Goal: Task Accomplishment & Management: Use online tool/utility

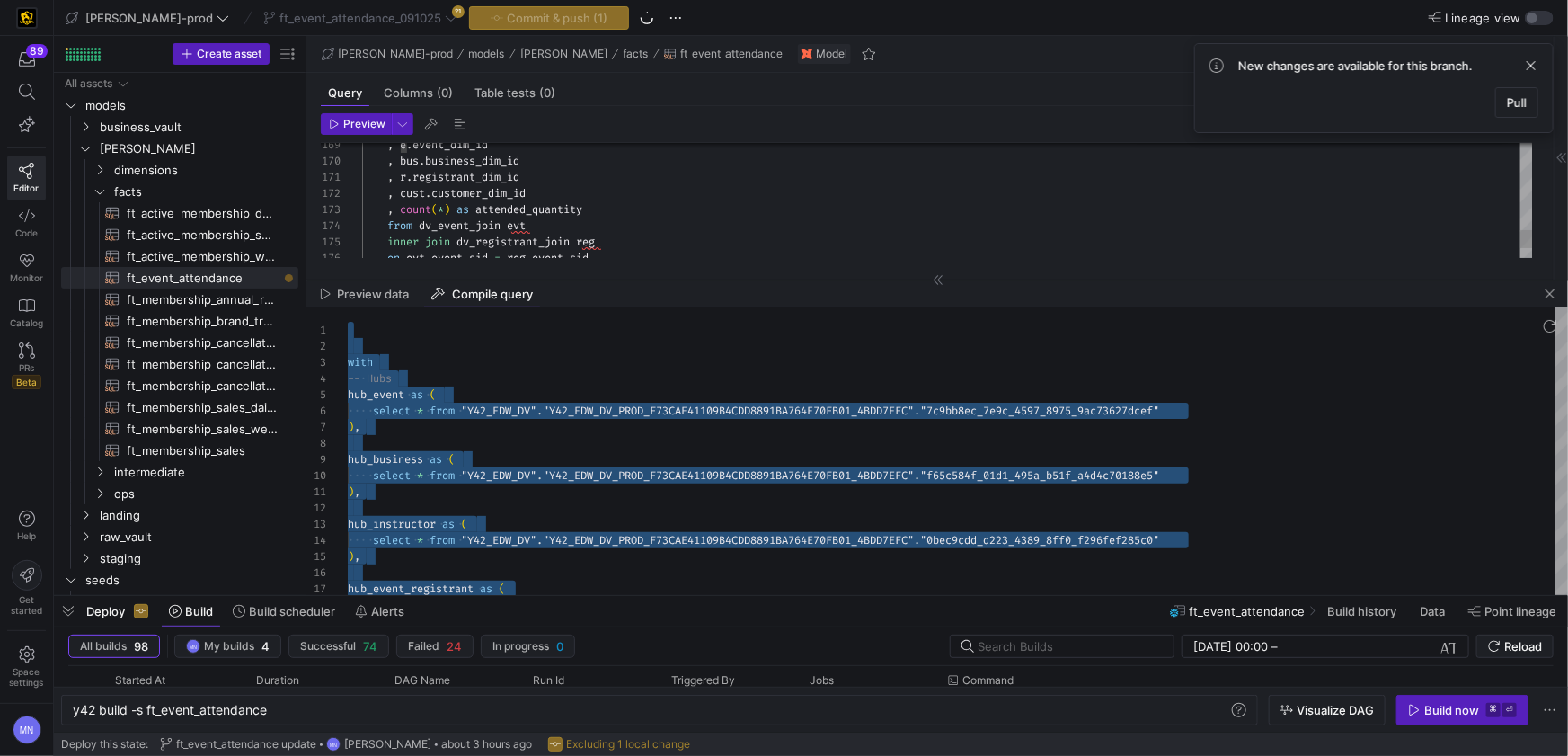
scroll to position [0, 194]
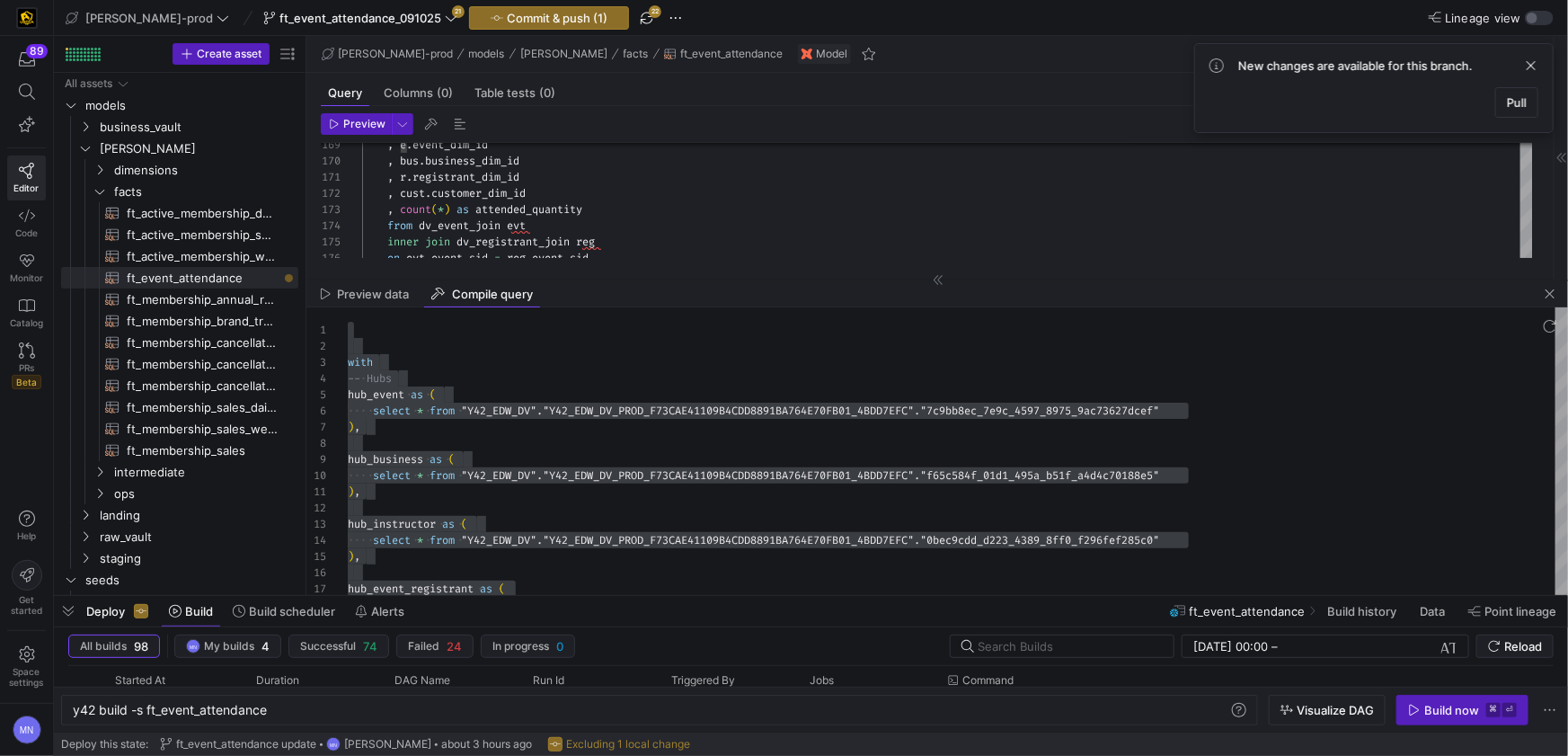
click at [1552, 296] on span "button" at bounding box center [1550, 294] width 21 height 21
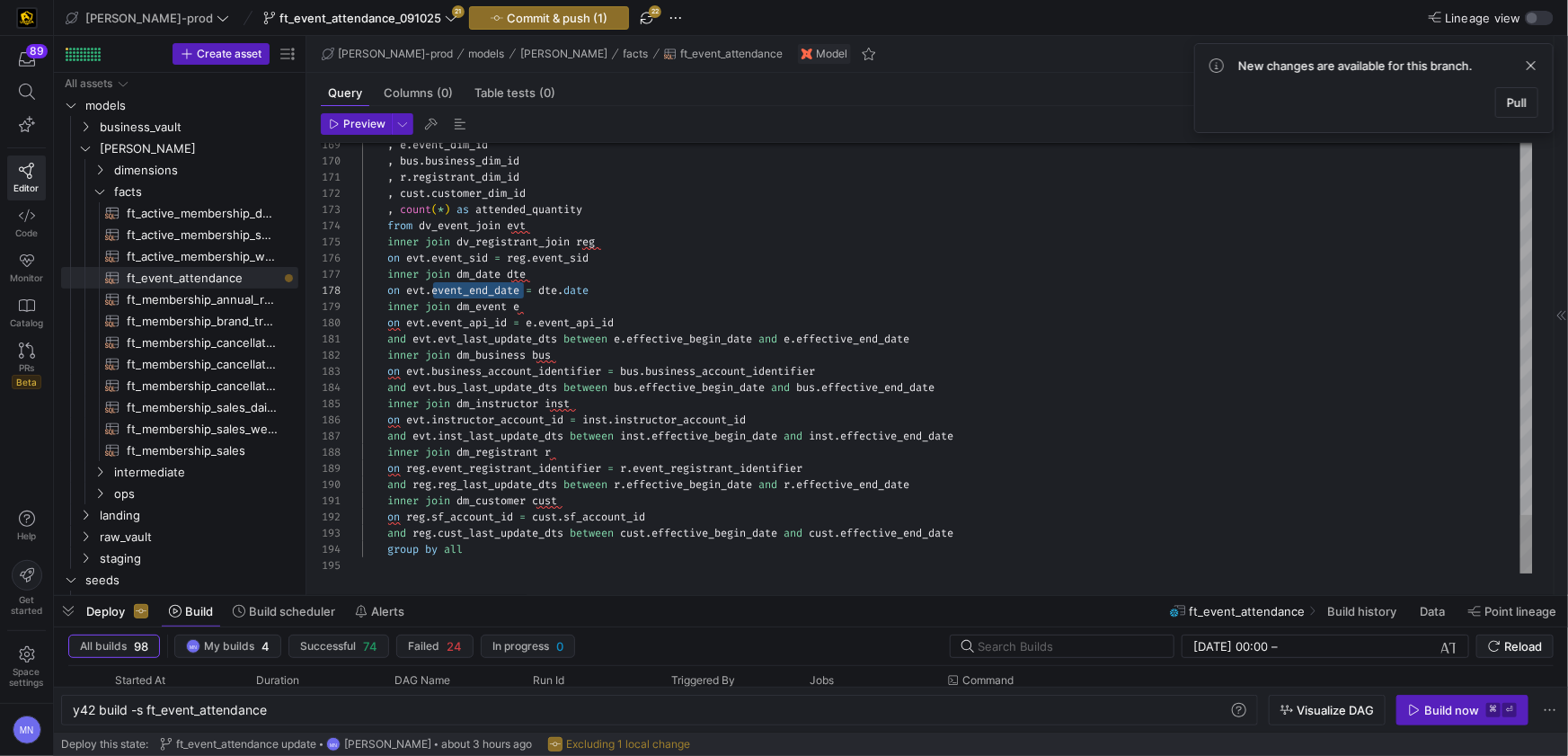
click at [674, 303] on div "inner join dm_event e" at bounding box center [947, 306] width 1171 height 16
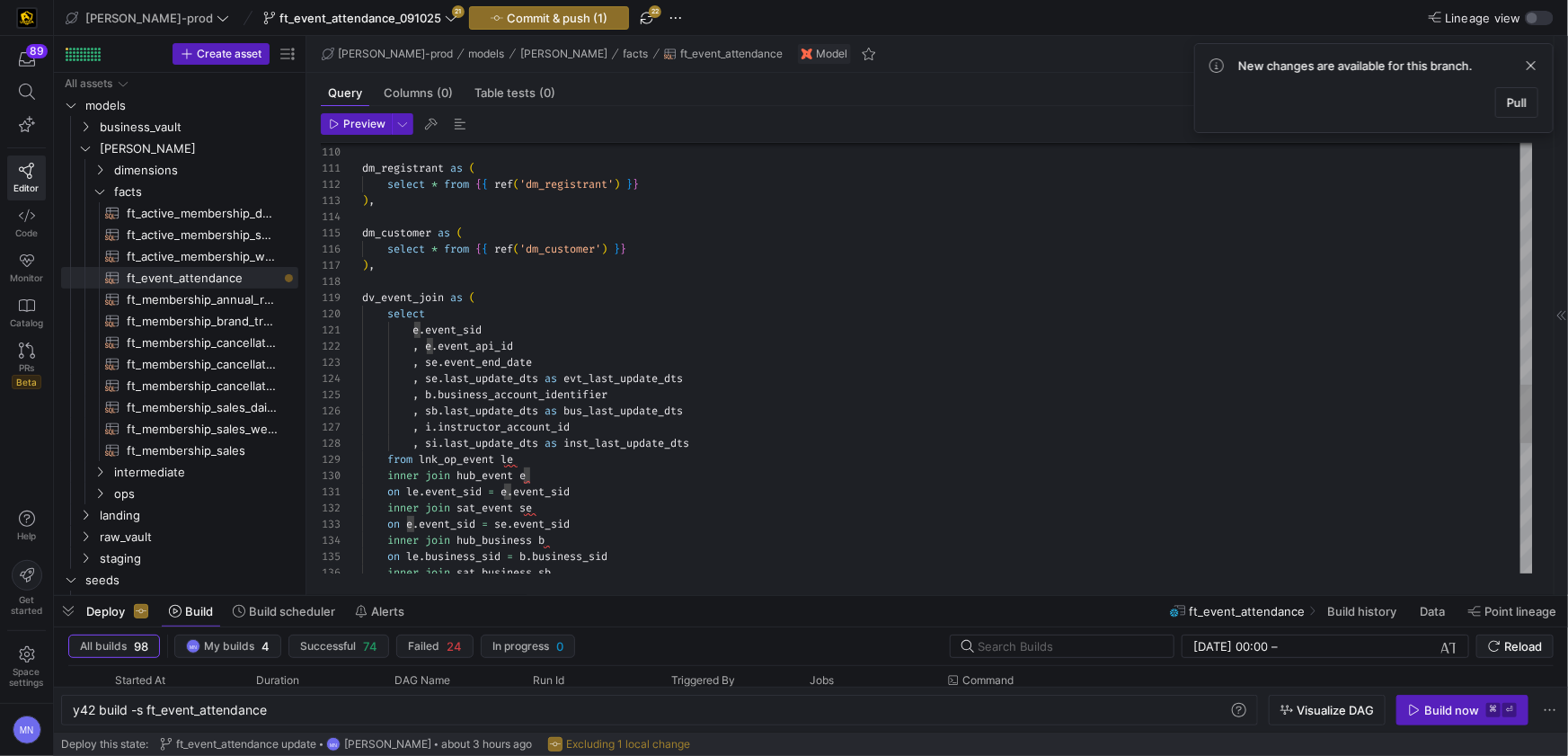
click at [546, 367] on div ", se . event_end_date" at bounding box center [947, 362] width 1171 height 16
type textarea "e.event_sid , e.event_api_id , se.event_end_date::date as event_end_date , se.l…"
click at [1528, 68] on span at bounding box center [1531, 66] width 21 height 21
click at [909, 356] on div ", se . event_end_date :: date as event_end_date" at bounding box center [947, 362] width 1171 height 16
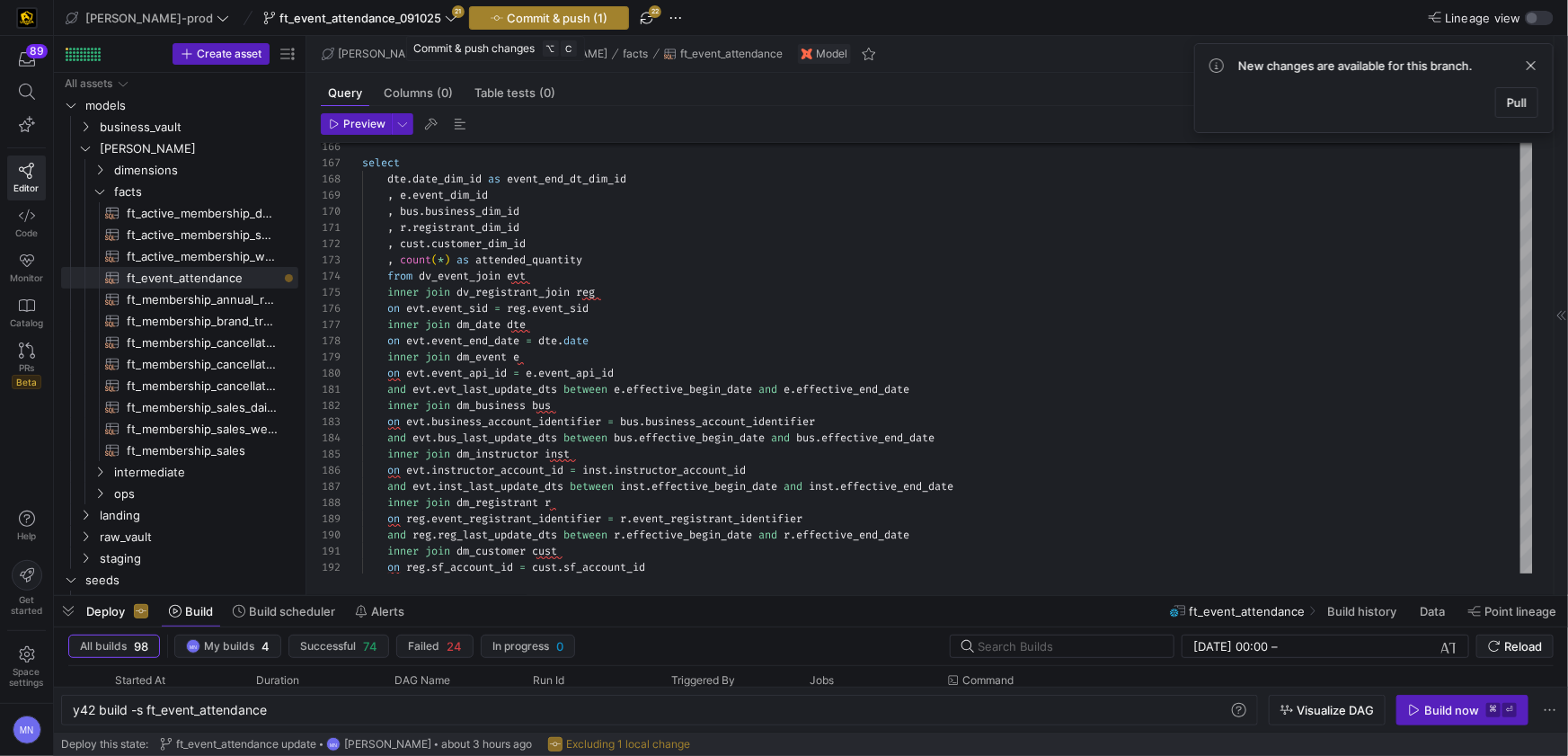
click at [508, 18] on span "Commit & push (1)" at bounding box center [557, 17] width 100 height 14
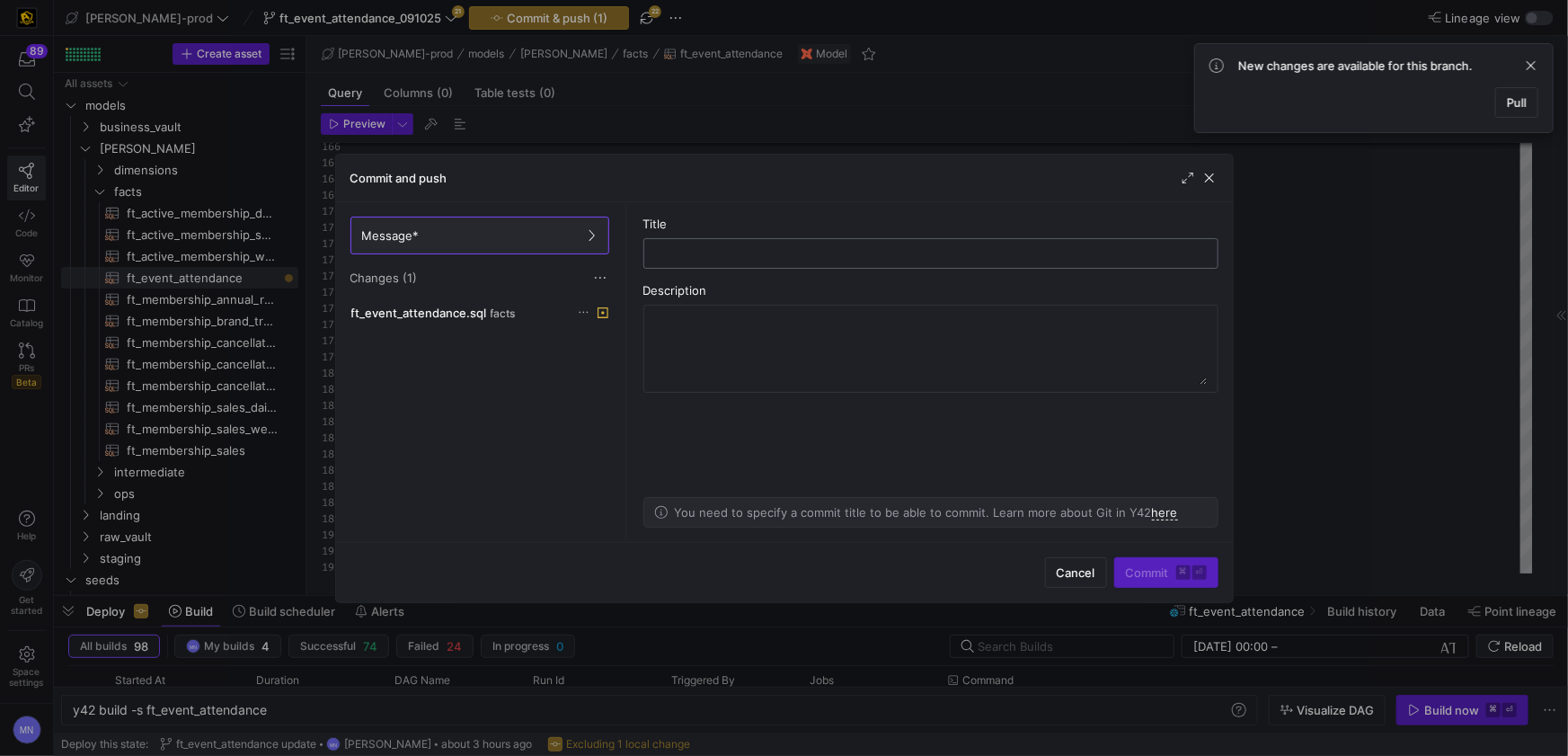
type input "l"
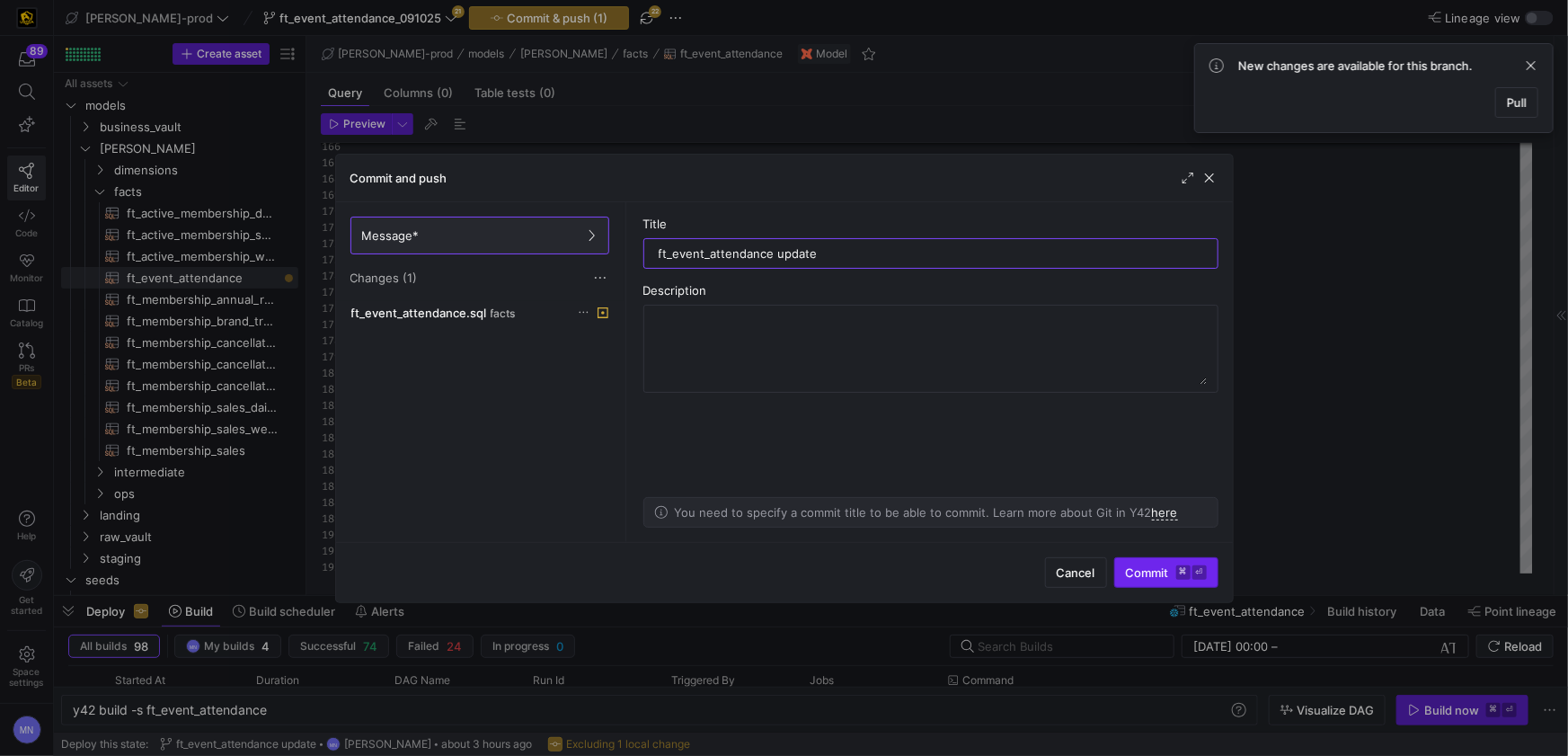
type input "ft_event_attendance update"
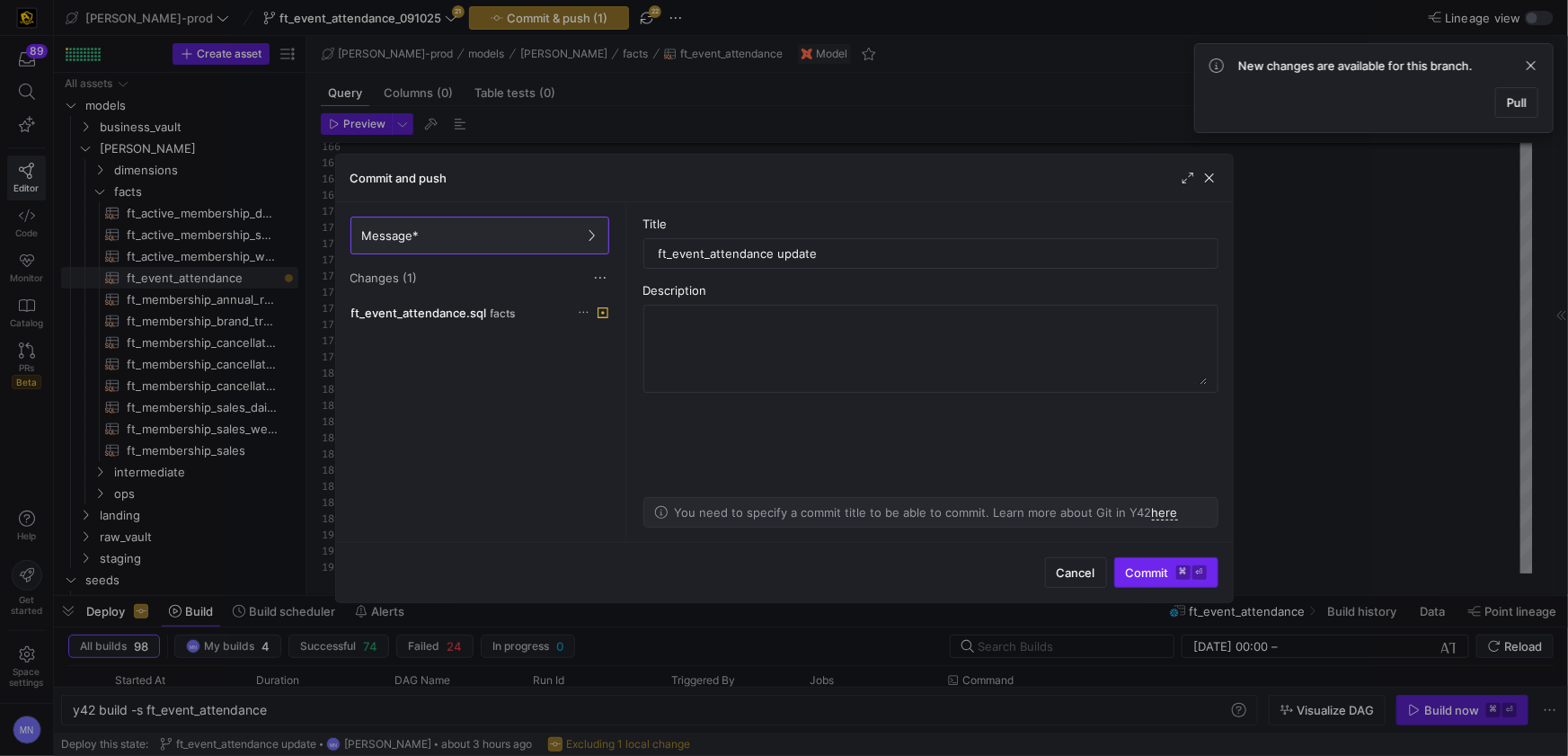
click at [1145, 587] on button "Commit ⌘ ⏎" at bounding box center [1166, 573] width 104 height 31
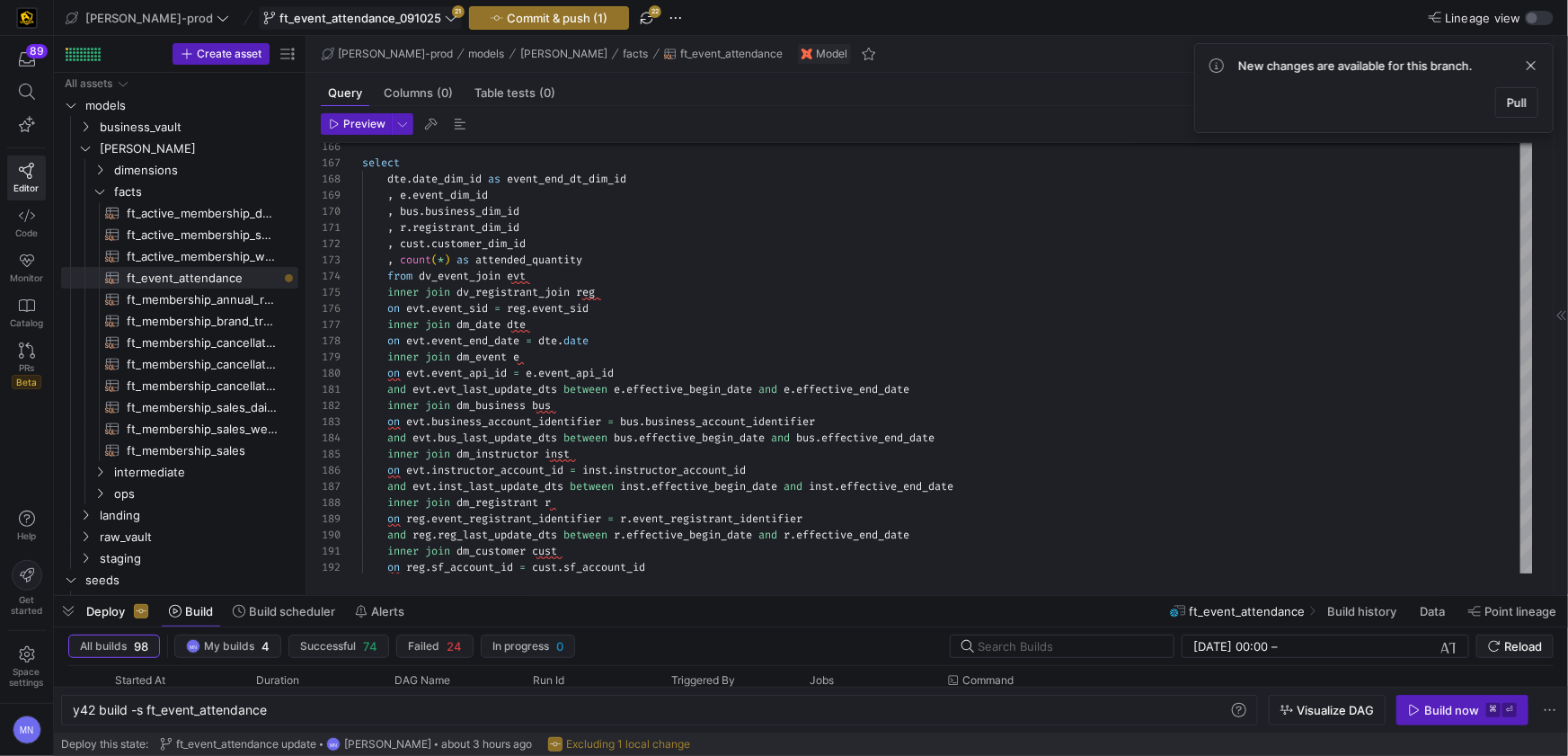
click at [388, 17] on span "ft_event_attendance_091025" at bounding box center [360, 17] width 194 height 14
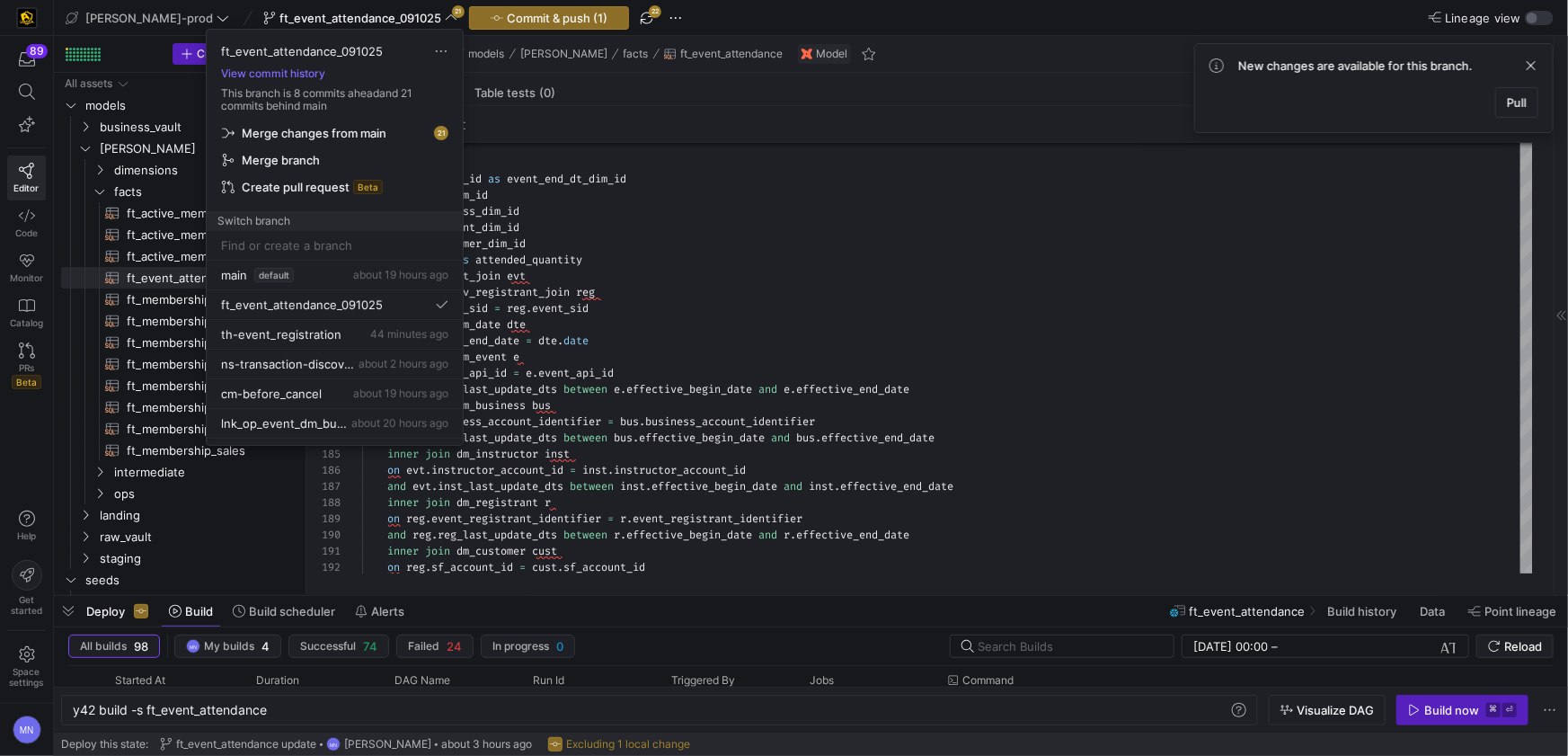
click at [333, 135] on span "Merge changes from main" at bounding box center [314, 132] width 145 height 14
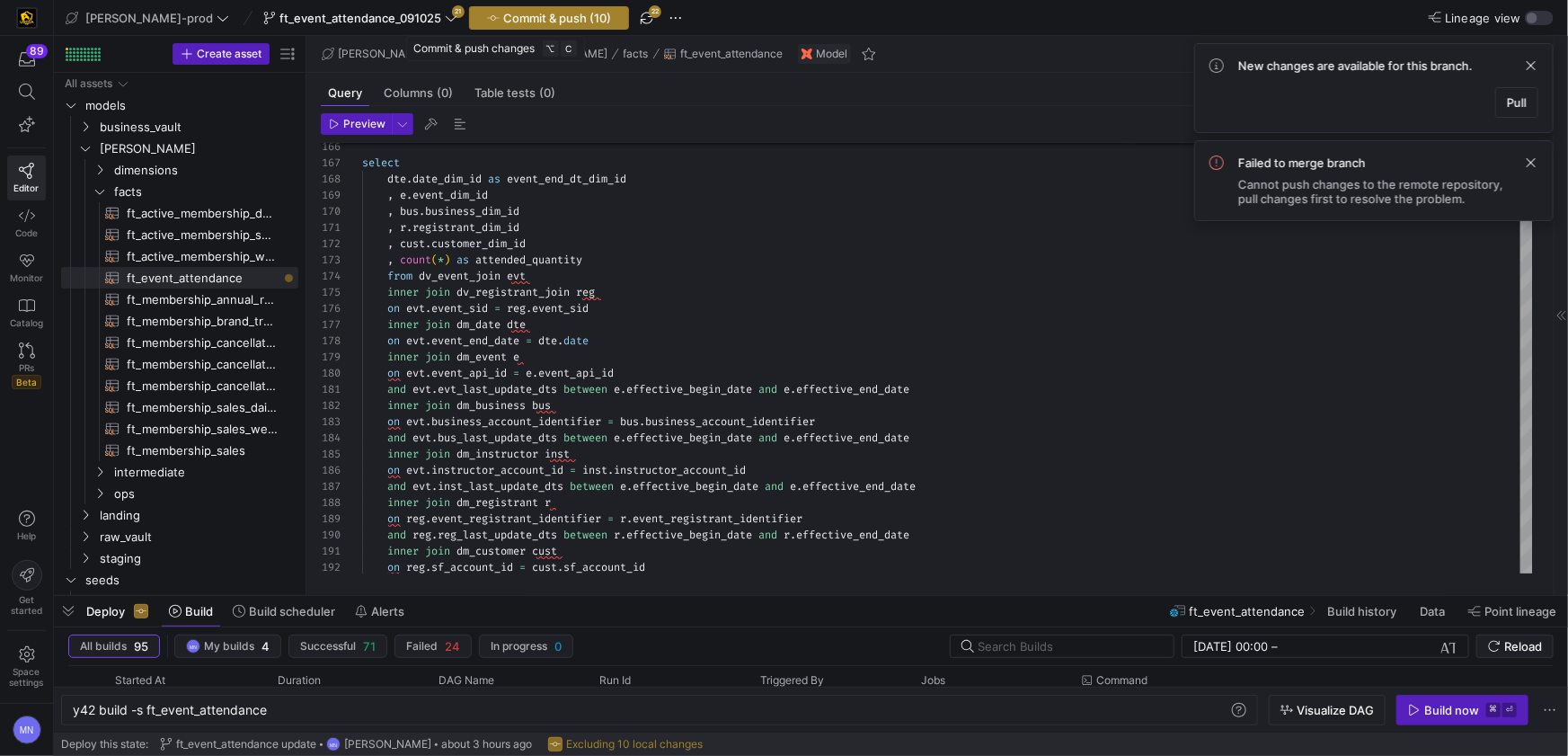
click at [536, 19] on span "Commit & push (10)" at bounding box center [557, 17] width 108 height 14
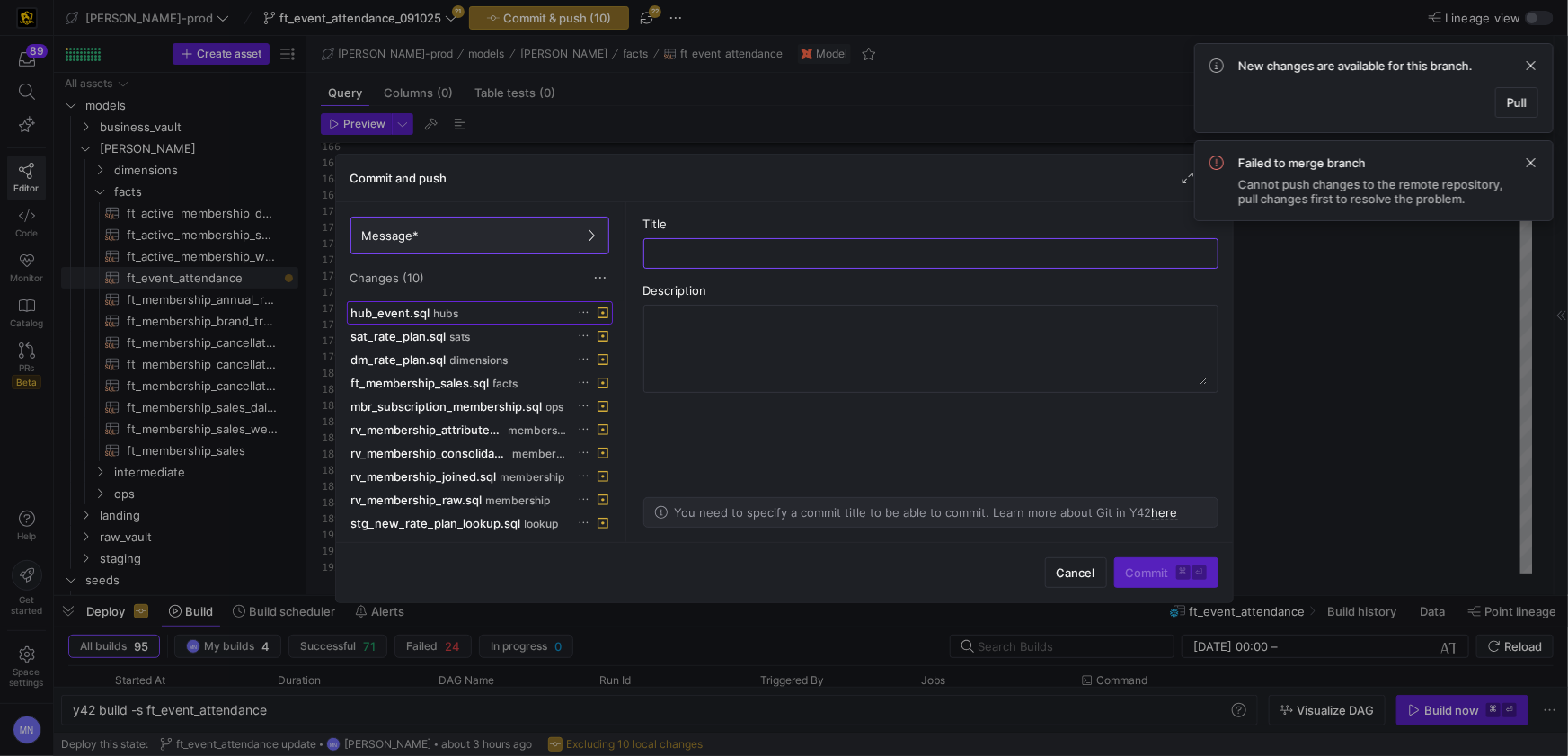
click at [448, 314] on span "hubs" at bounding box center [447, 313] width 25 height 13
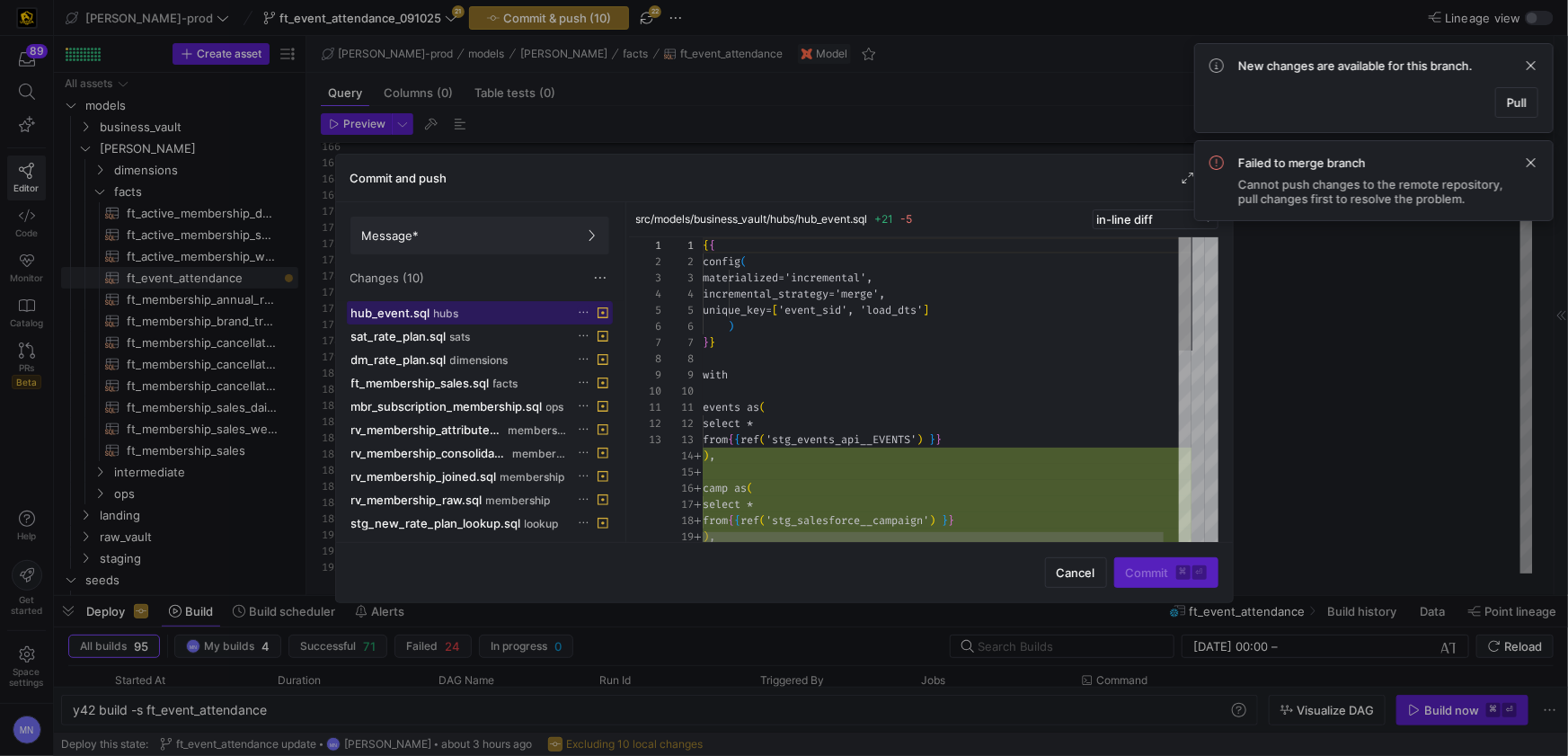
scroll to position [162, 0]
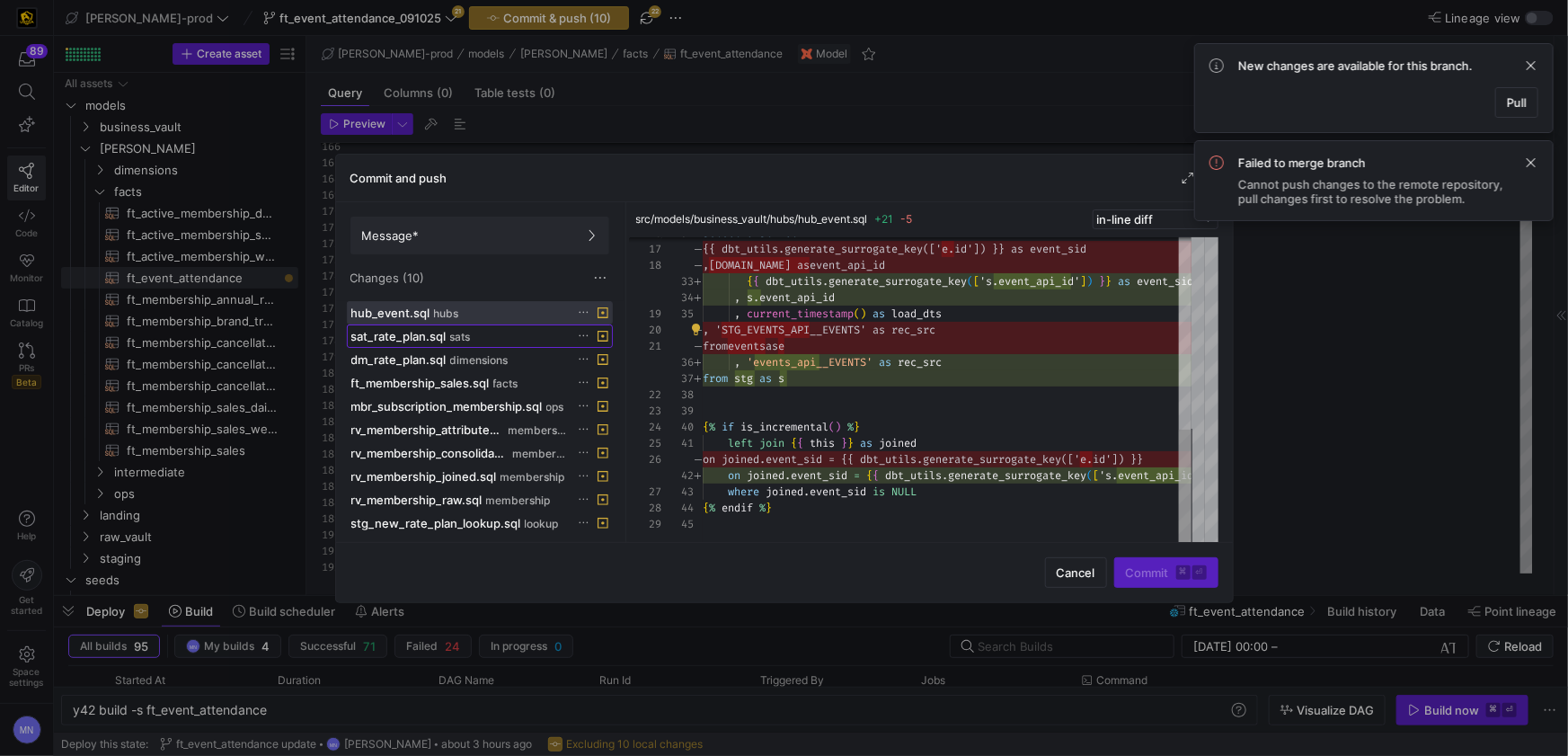
click at [461, 341] on span "sats" at bounding box center [460, 336] width 20 height 13
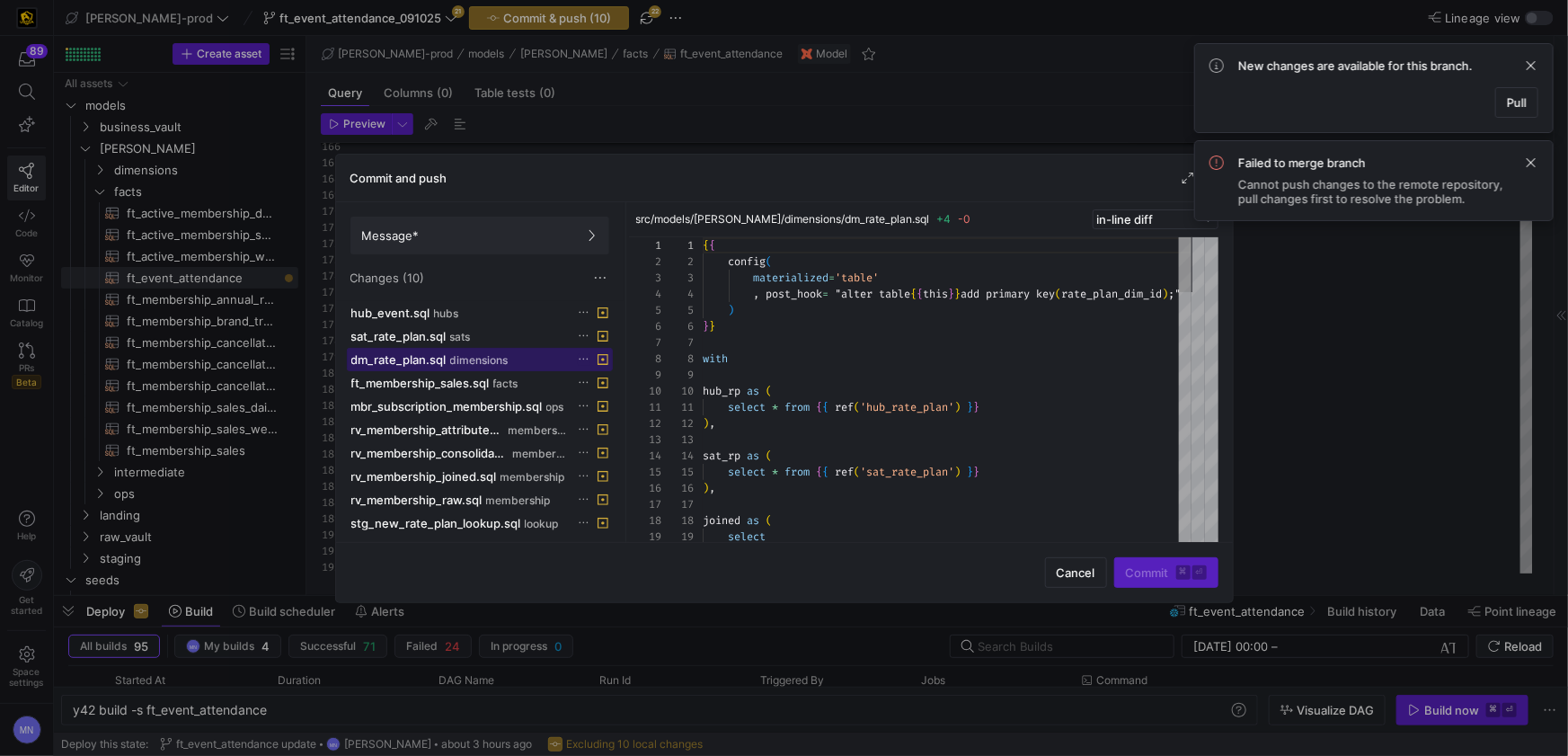
click at [462, 363] on span "dimensions" at bounding box center [479, 360] width 58 height 13
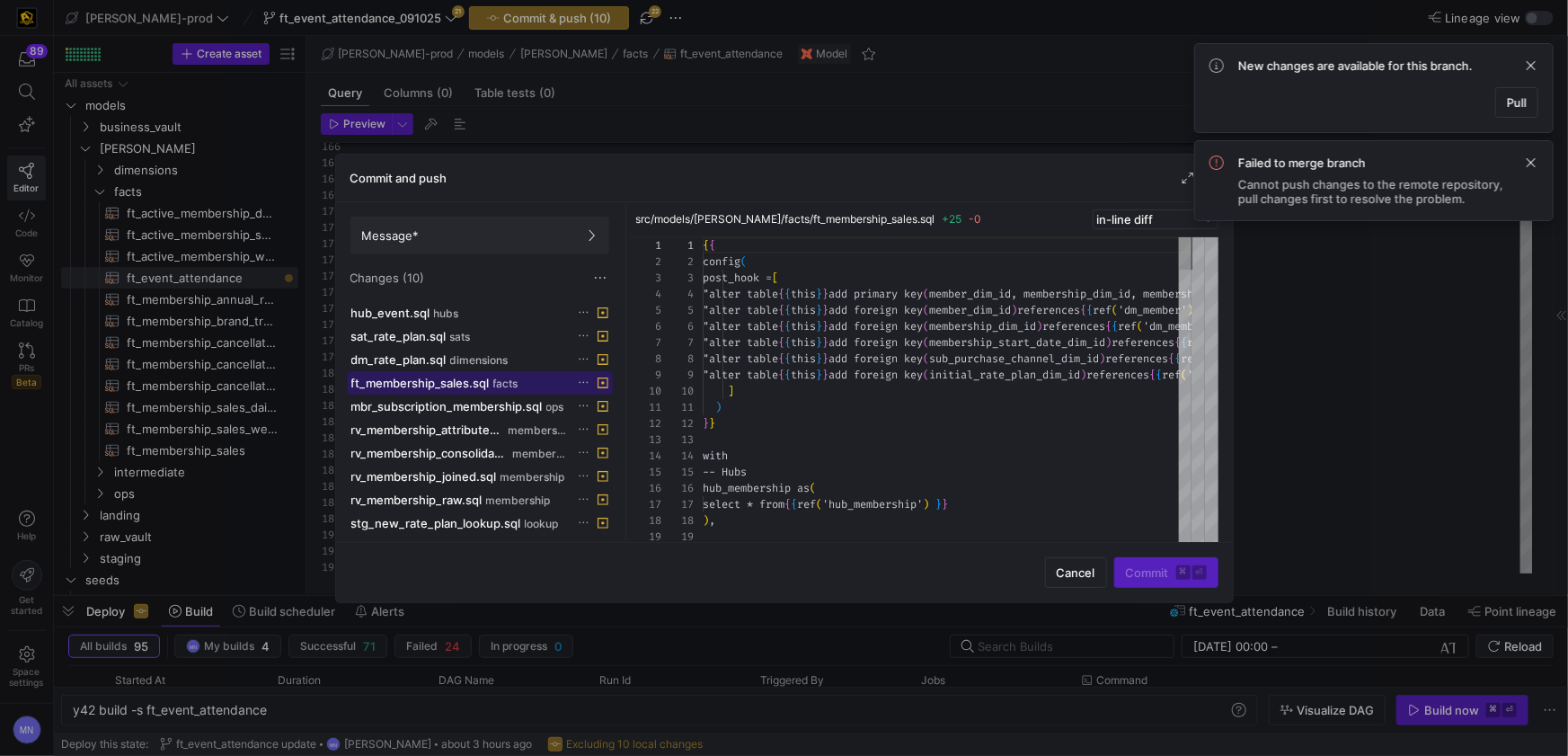
click at [460, 376] on span "ft_membership_sales.sql" at bounding box center [420, 382] width 138 height 14
click at [439, 408] on span "mbr_subscription_membership.sql" at bounding box center [447, 406] width 191 height 14
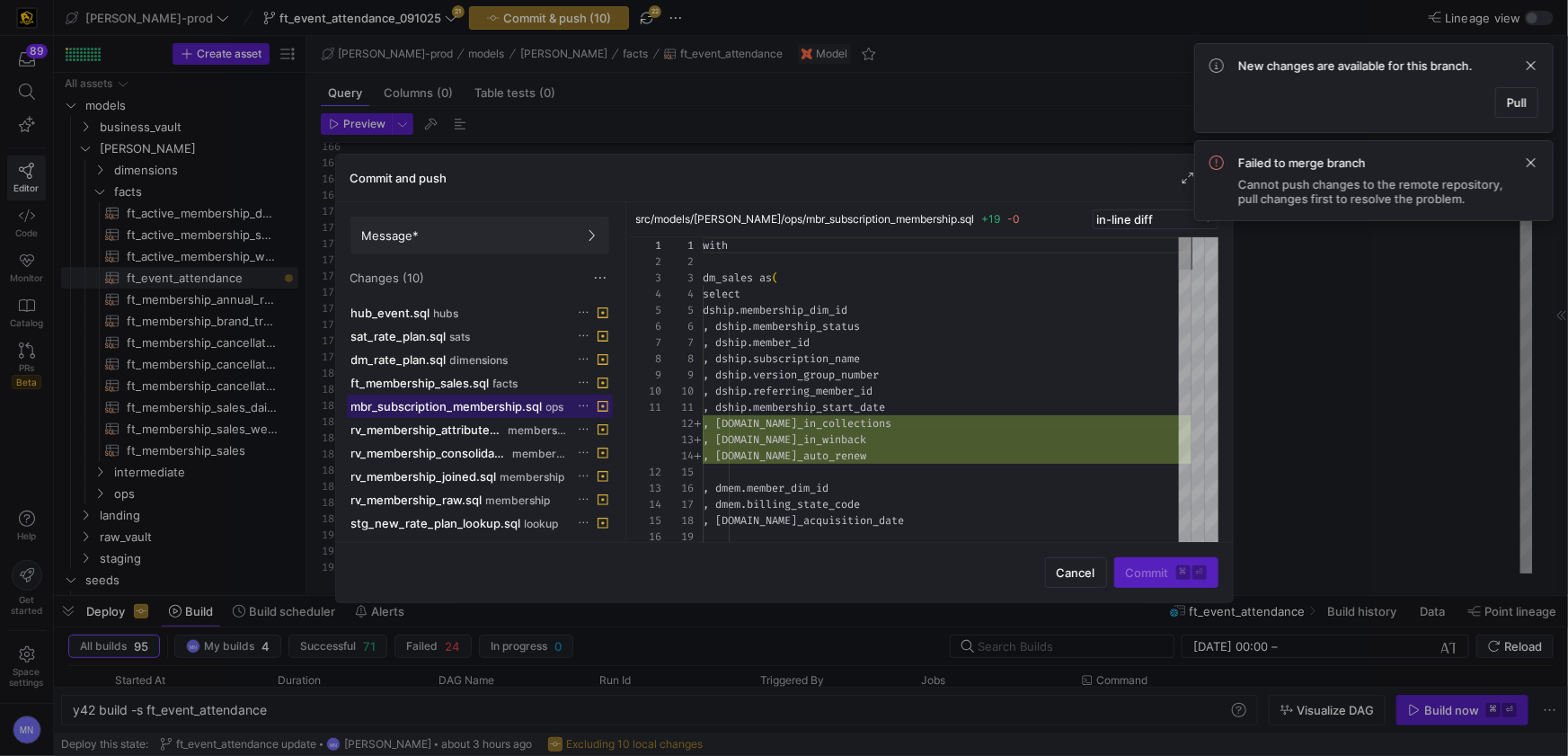
scroll to position [162, 0]
click at [419, 434] on span "rv_membership_attributes.sql" at bounding box center [428, 429] width 154 height 14
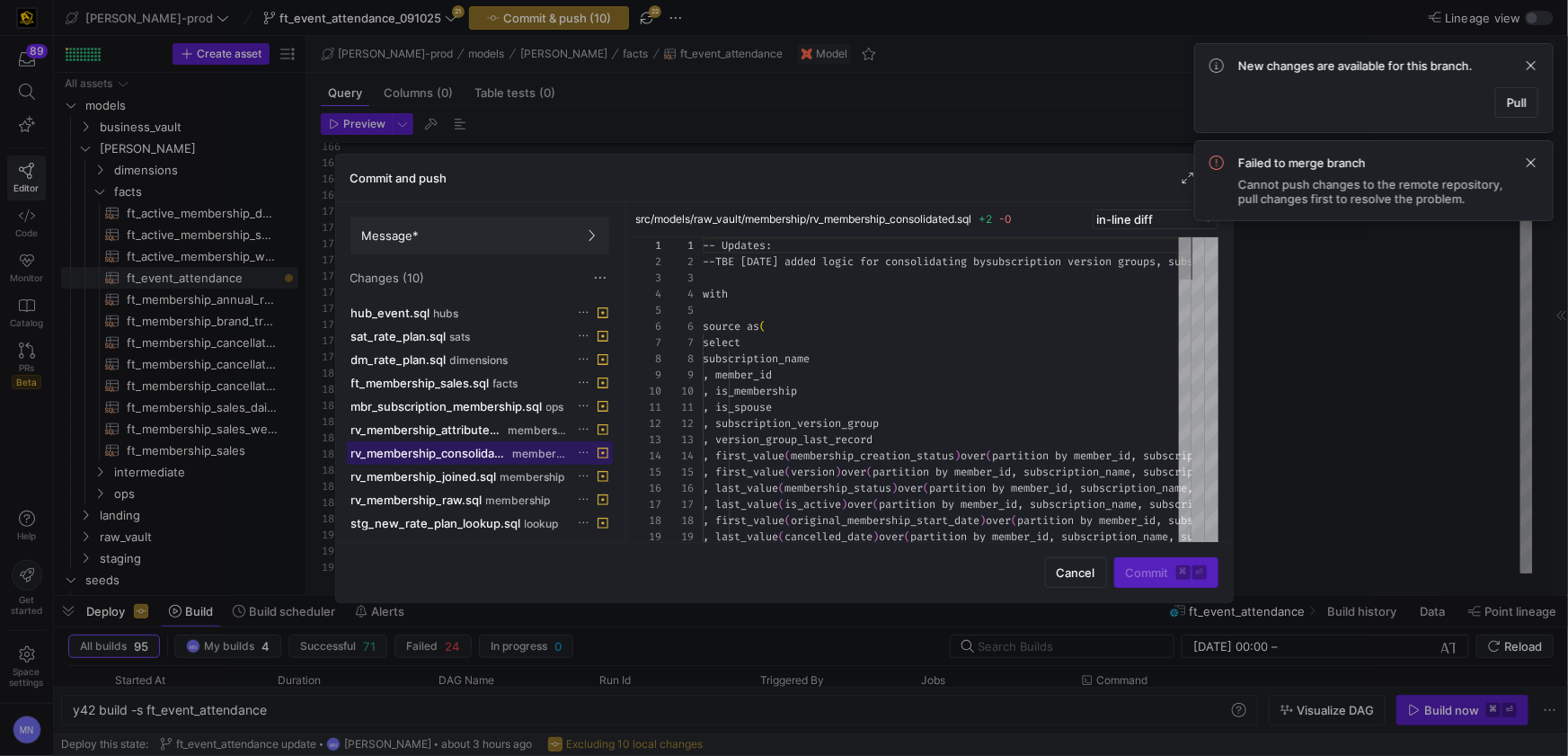
click at [429, 454] on span "rv_membership_consolidated.sql" at bounding box center [431, 453] width 158 height 14
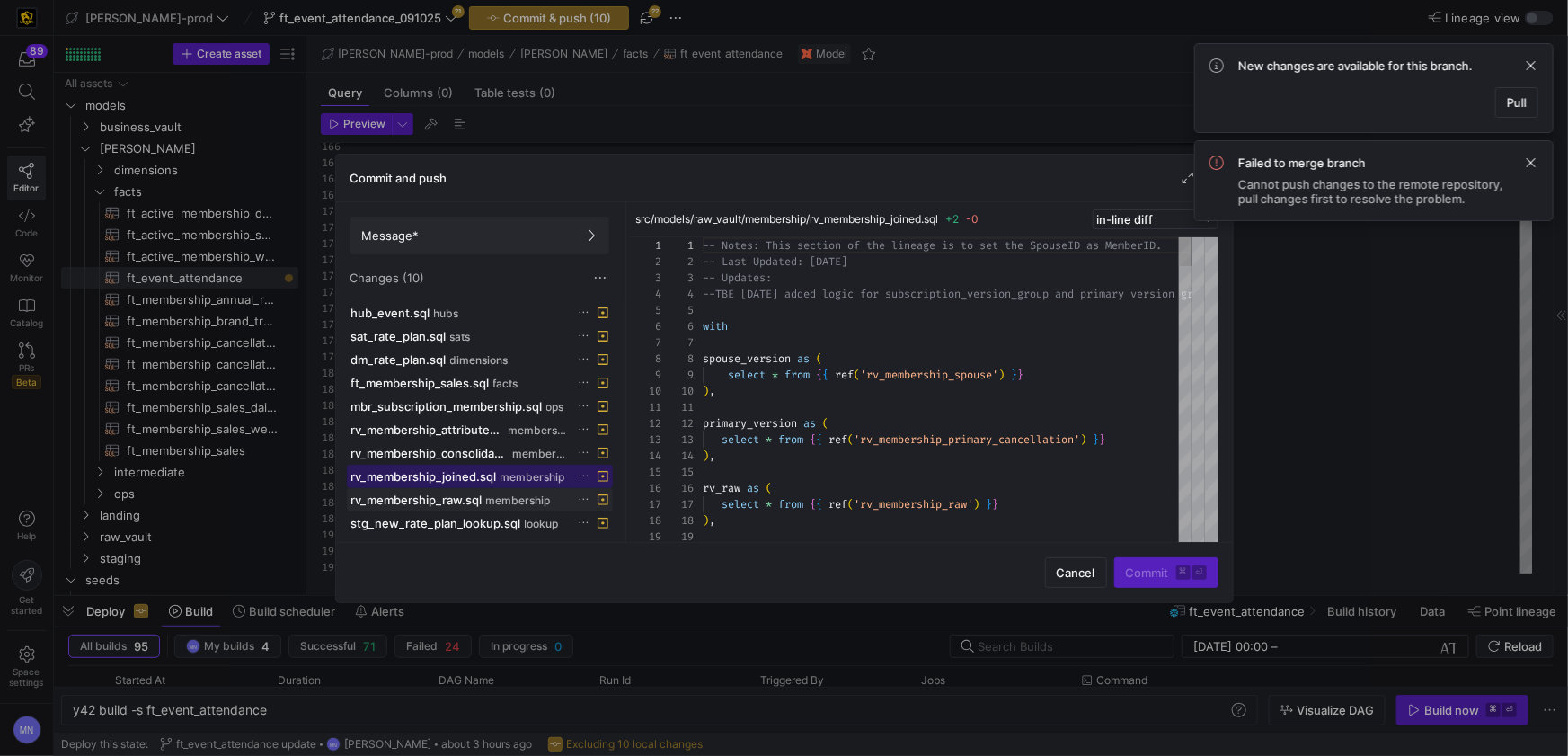
drag, startPoint x: 419, startPoint y: 478, endPoint x: 434, endPoint y: 495, distance: 22.7
click at [419, 478] on span "rv_membership_joined.sql" at bounding box center [424, 476] width 146 height 14
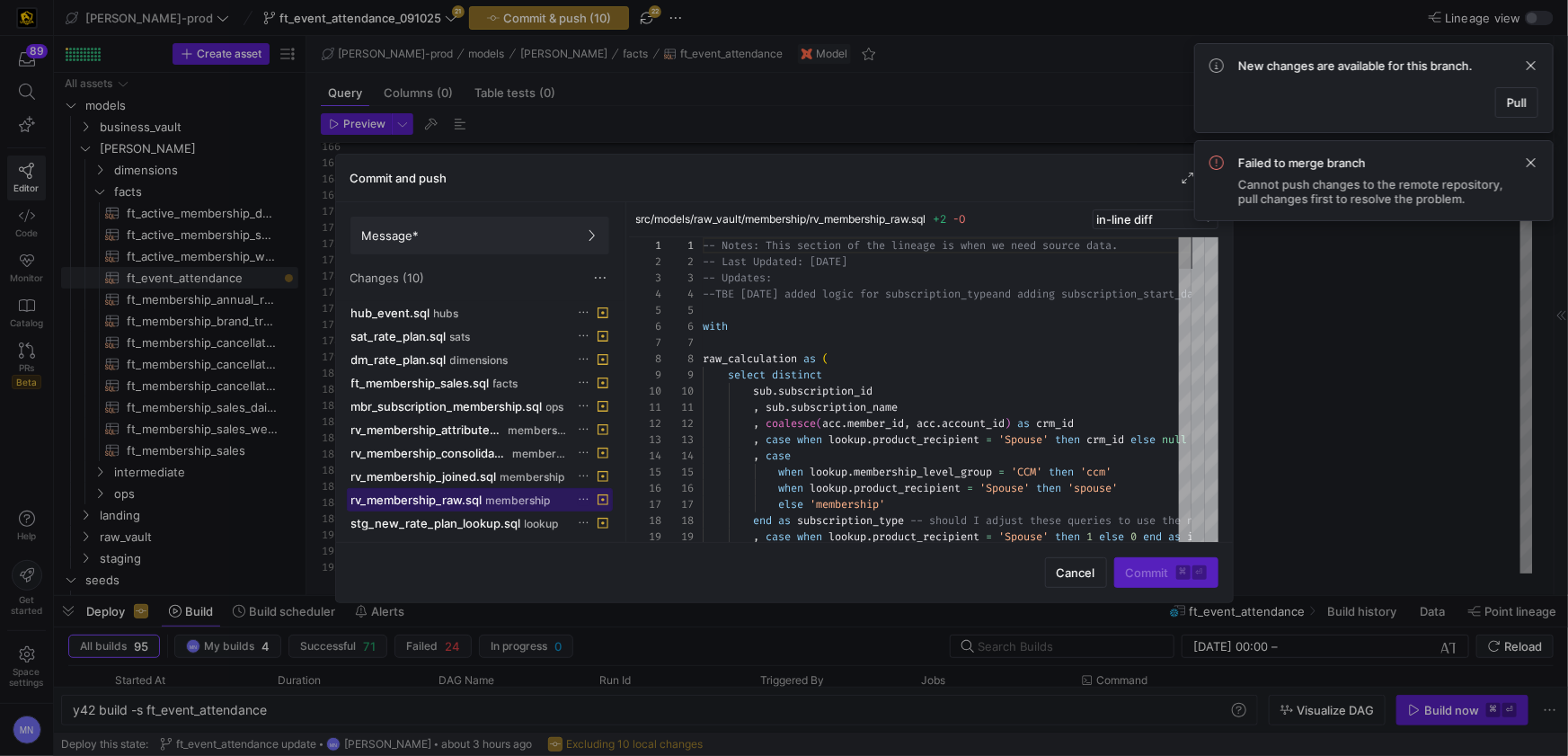
click at [434, 498] on span "rv_membership_raw.sql" at bounding box center [417, 499] width 131 height 14
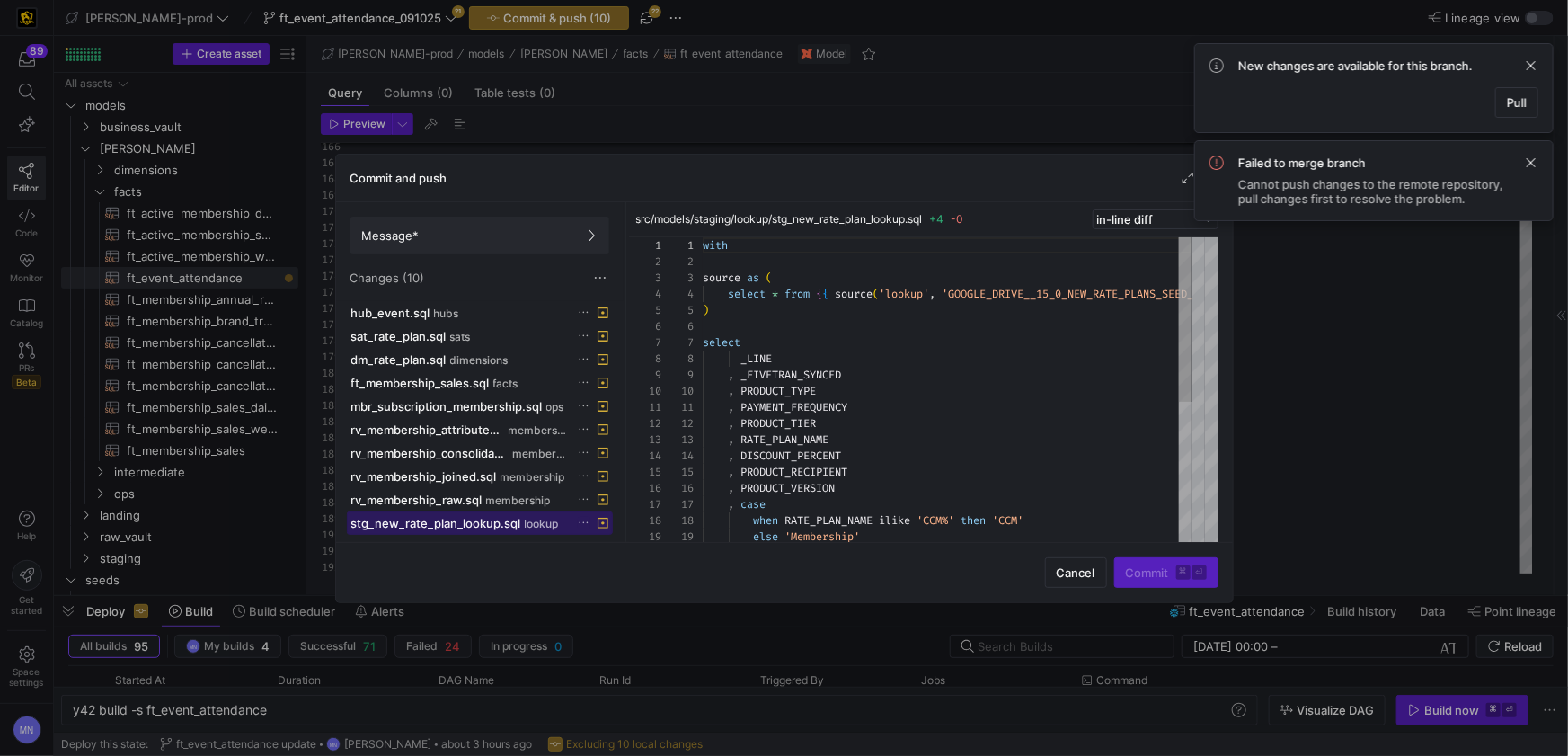
click at [437, 521] on span "stg_new_rate_plan_lookup.sql" at bounding box center [436, 522] width 170 height 14
click at [1071, 578] on span "Cancel" at bounding box center [1076, 572] width 39 height 14
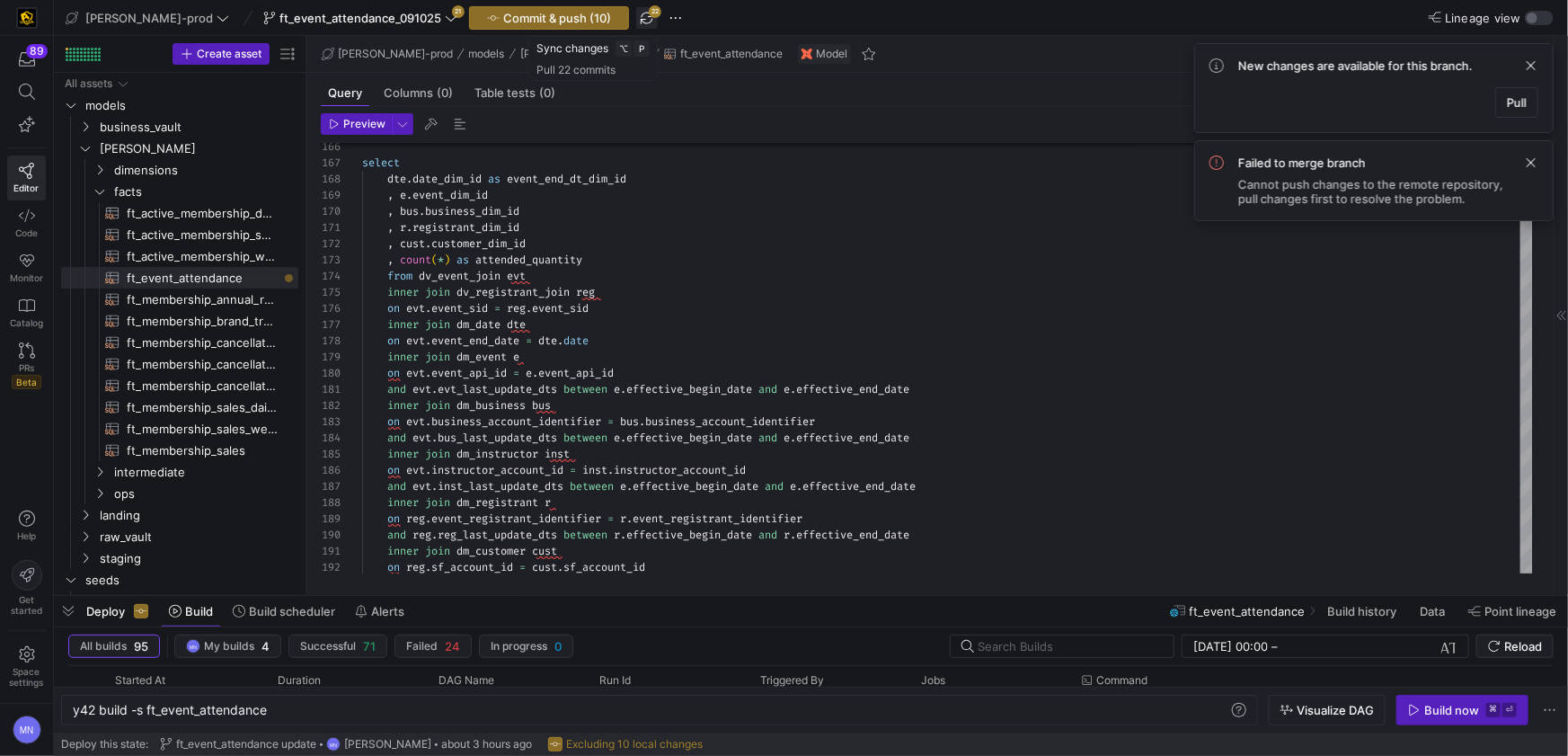
click at [636, 19] on span "button" at bounding box center [647, 17] width 21 height 21
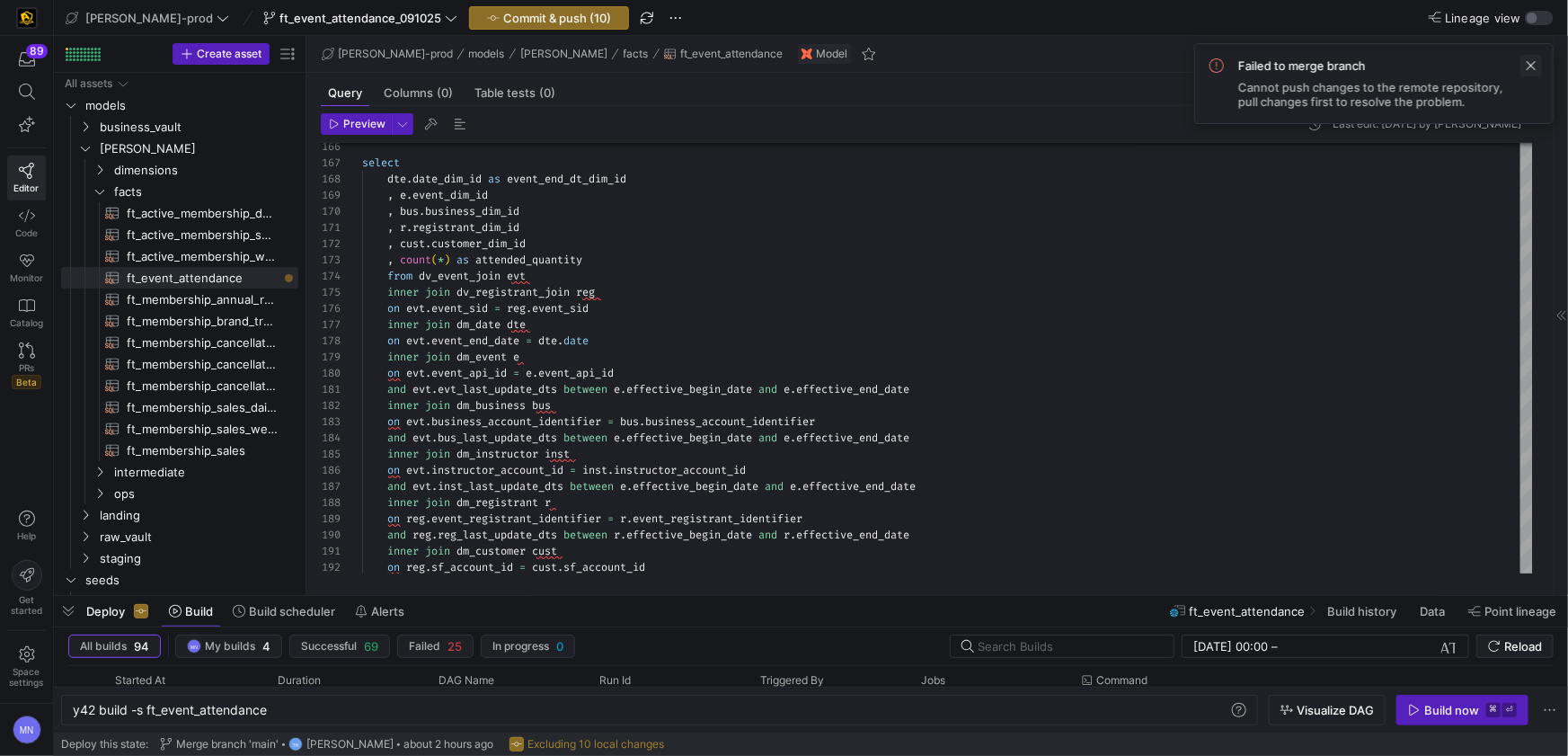
click at [1529, 71] on span at bounding box center [1531, 66] width 21 height 21
click at [863, 306] on div "on evt . event_sid = reg . event_sid" at bounding box center [947, 308] width 1171 height 16
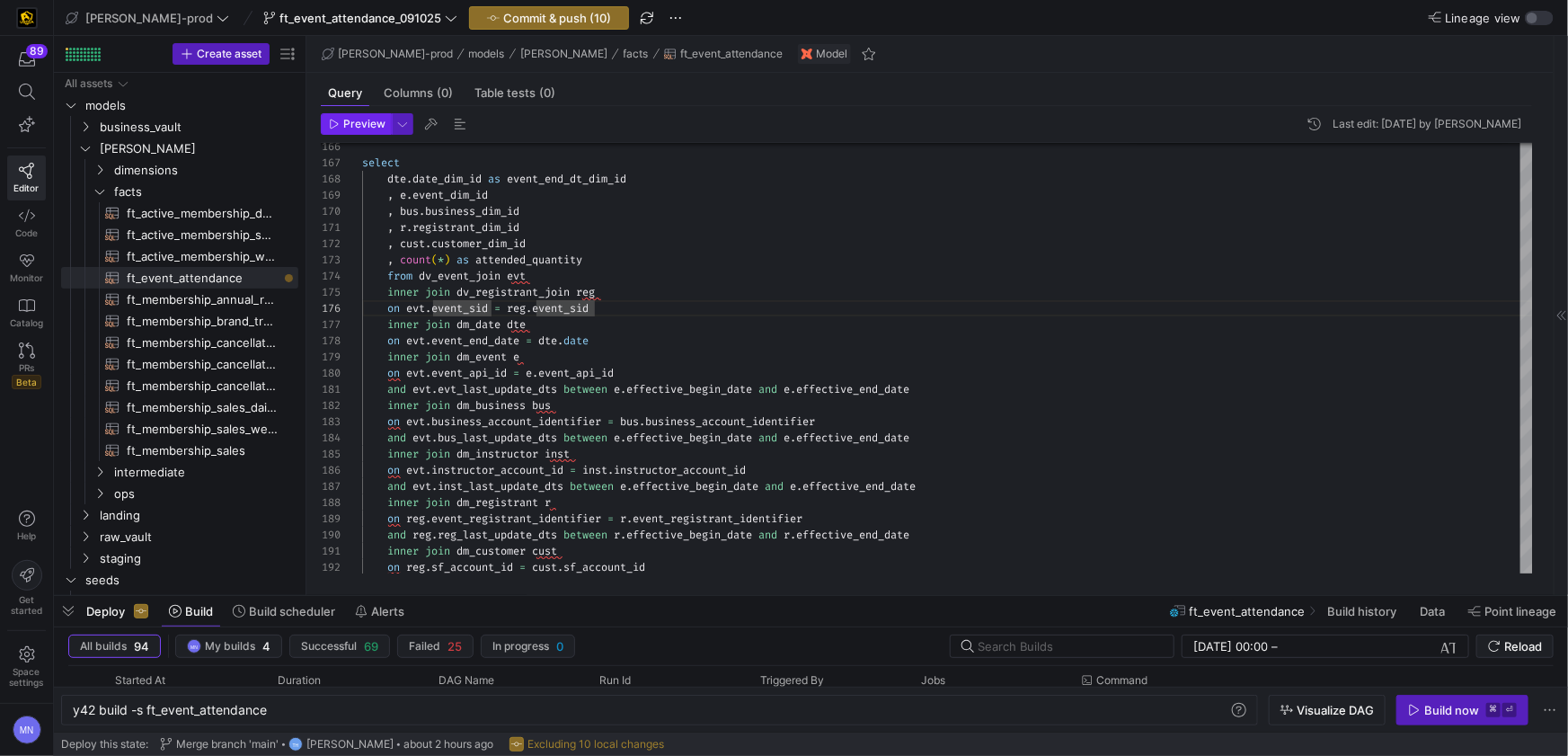
drag, startPoint x: 344, startPoint y: 126, endPoint x: 364, endPoint y: 149, distance: 30.5
click at [344, 126] on span "Preview" at bounding box center [365, 124] width 42 height 13
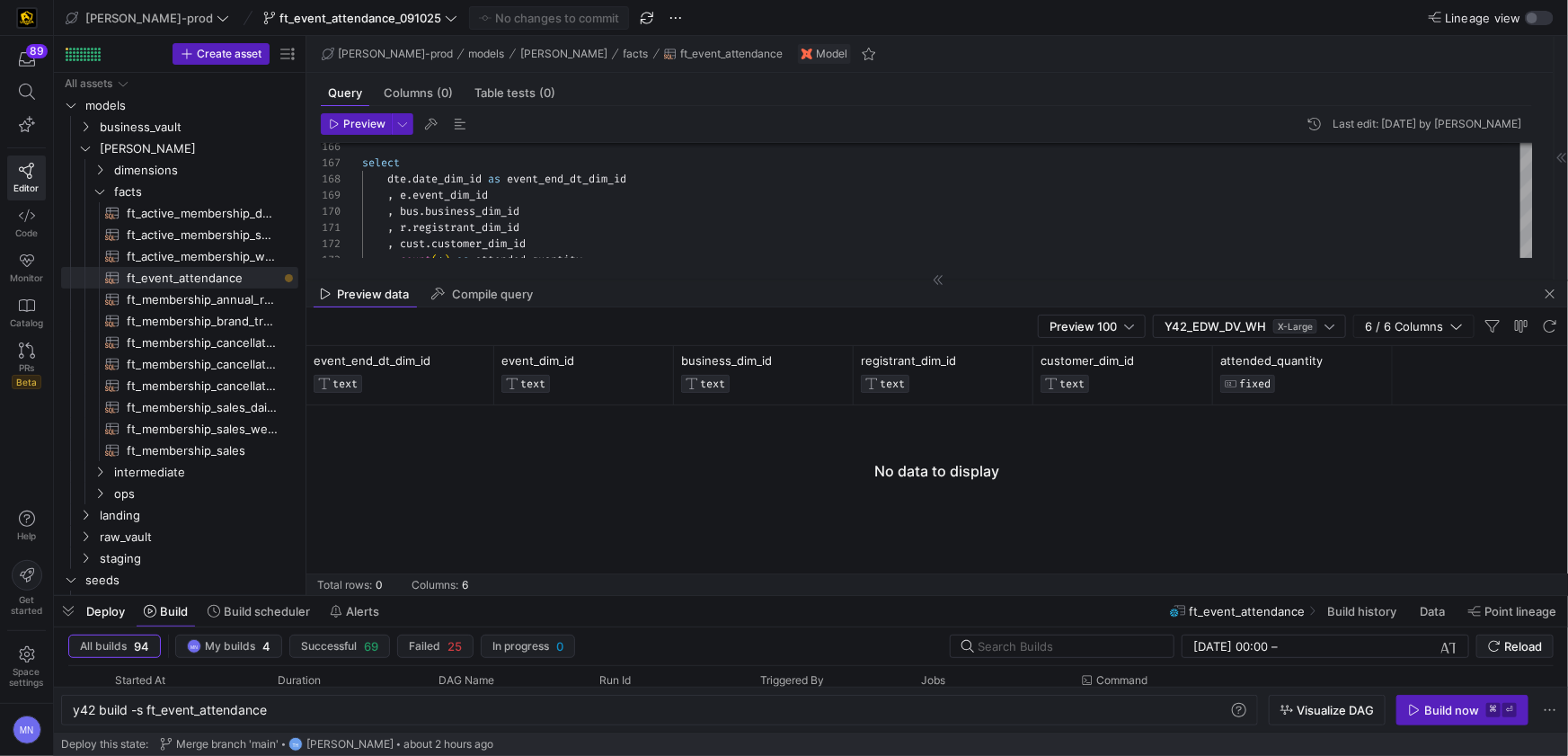
click at [1553, 293] on span "button" at bounding box center [1550, 294] width 21 height 21
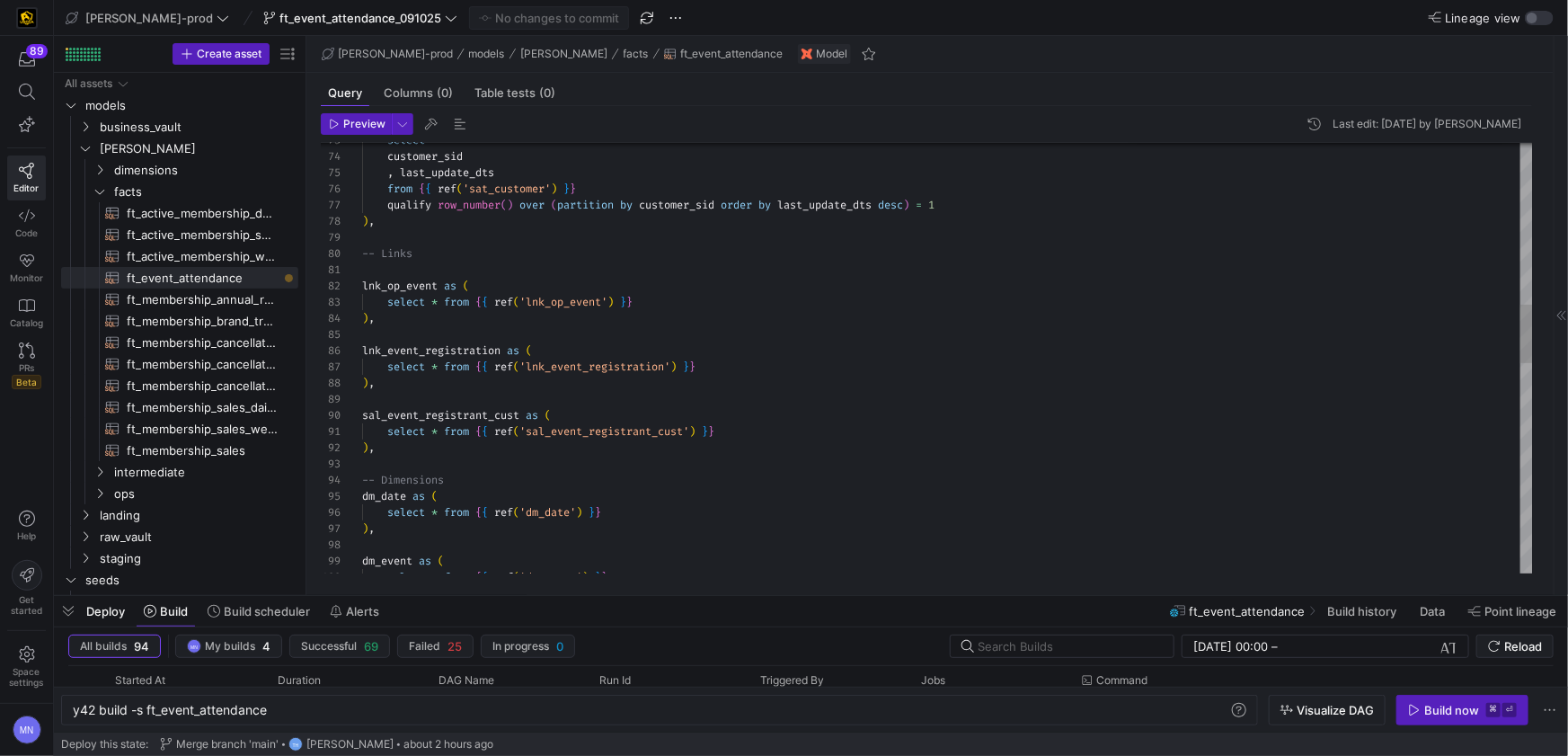
scroll to position [81, 175]
click at [686, 344] on div "lnk_event_registration as (" at bounding box center [947, 350] width 1171 height 16
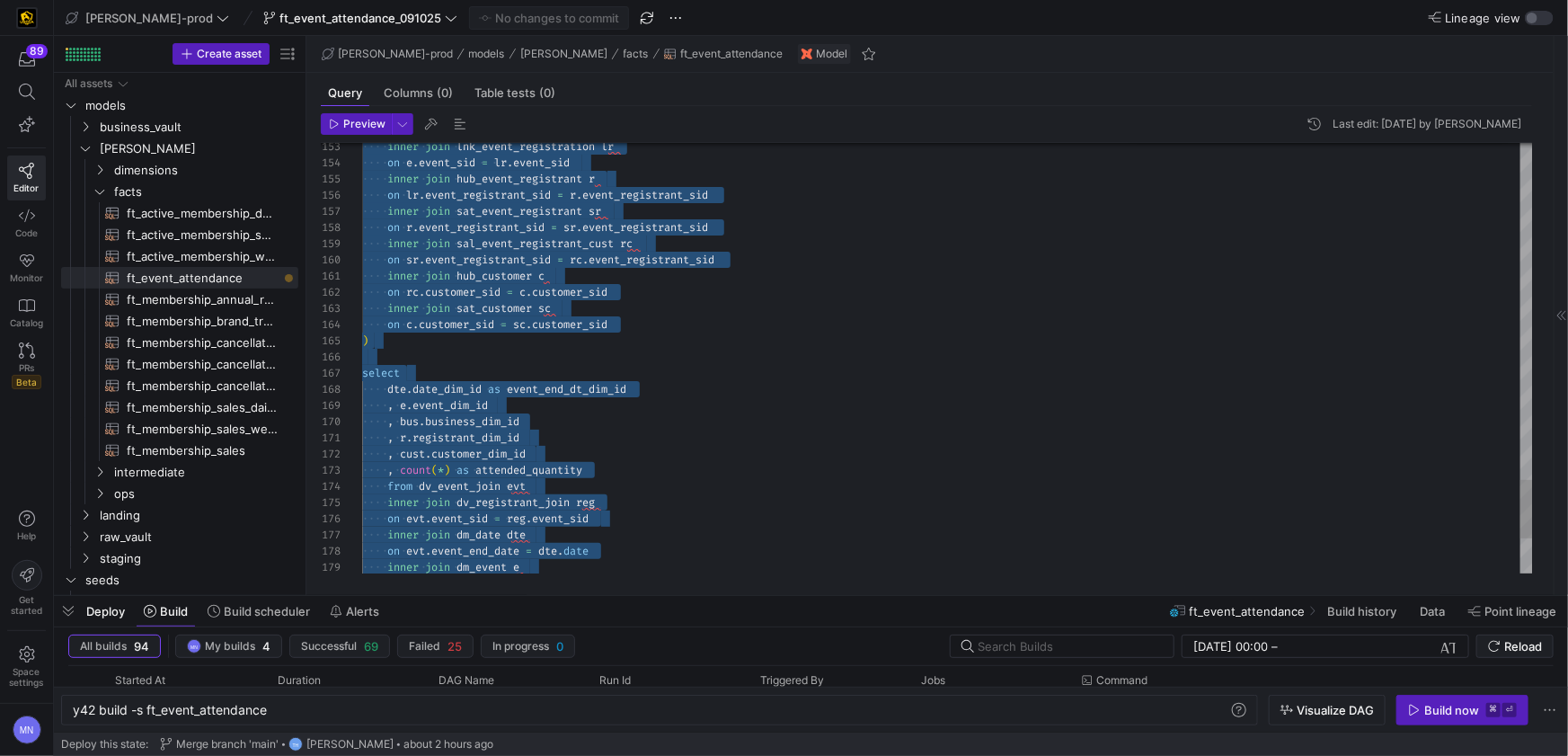
scroll to position [0, 0]
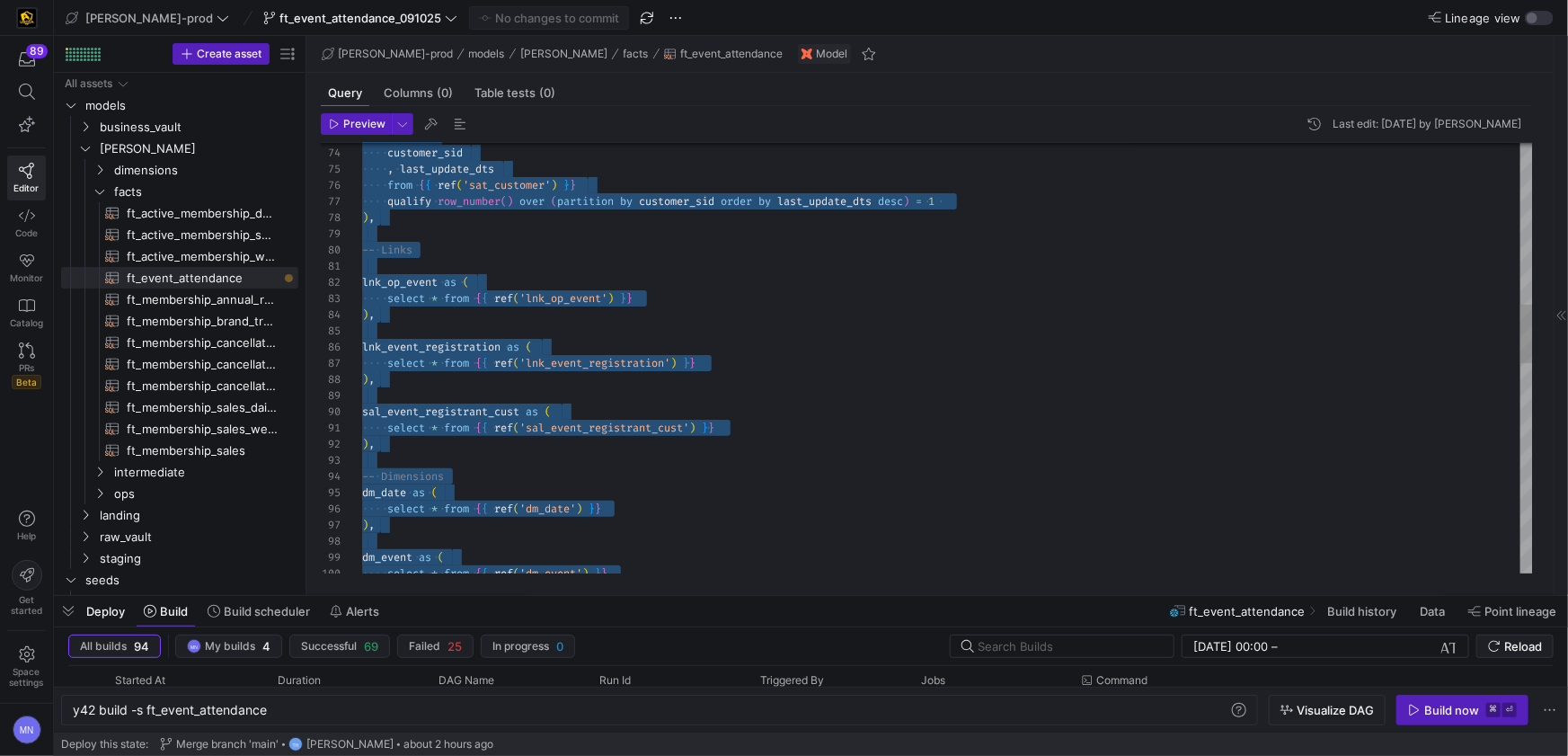
click at [883, 309] on div ") ," at bounding box center [947, 314] width 1171 height 16
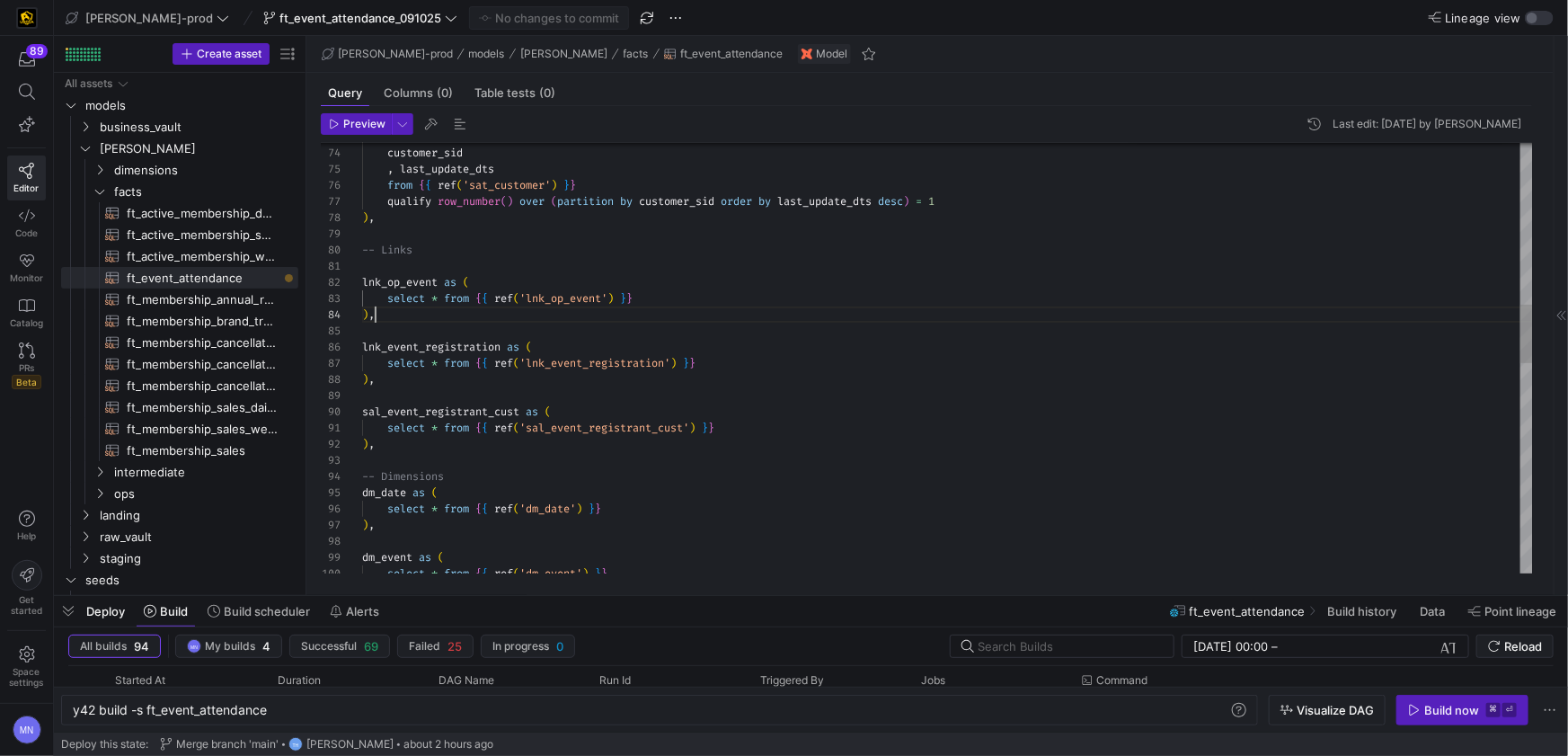
click at [641, 368] on div "dm_event as ( select * from { { ref ( 'dm_event' ) } } ) , select * from { { re…" at bounding box center [947, 533] width 1171 height 3168
drag, startPoint x: 641, startPoint y: 368, endPoint x: 650, endPoint y: 366, distance: 9.2
click at [676, 361] on div "dm_event as ( select * from { { ref ( 'dm_event' ) } } ) , select * from { { re…" at bounding box center [947, 533] width 1171 height 3168
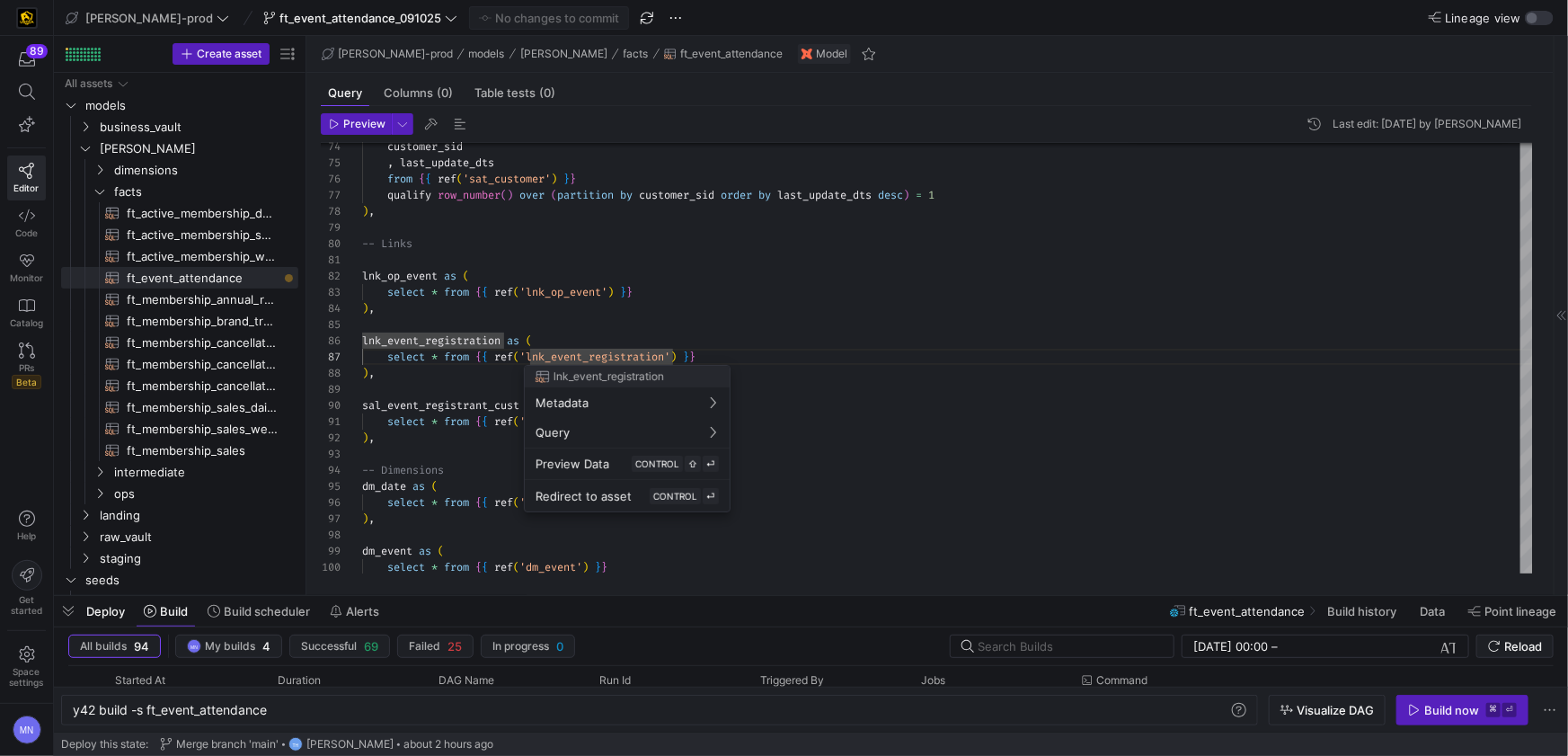
drag, startPoint x: 668, startPoint y: 354, endPoint x: 798, endPoint y: 343, distance: 130.5
click at [669, 354] on div at bounding box center [784, 378] width 1568 height 756
click at [675, 353] on div at bounding box center [784, 378] width 1568 height 756
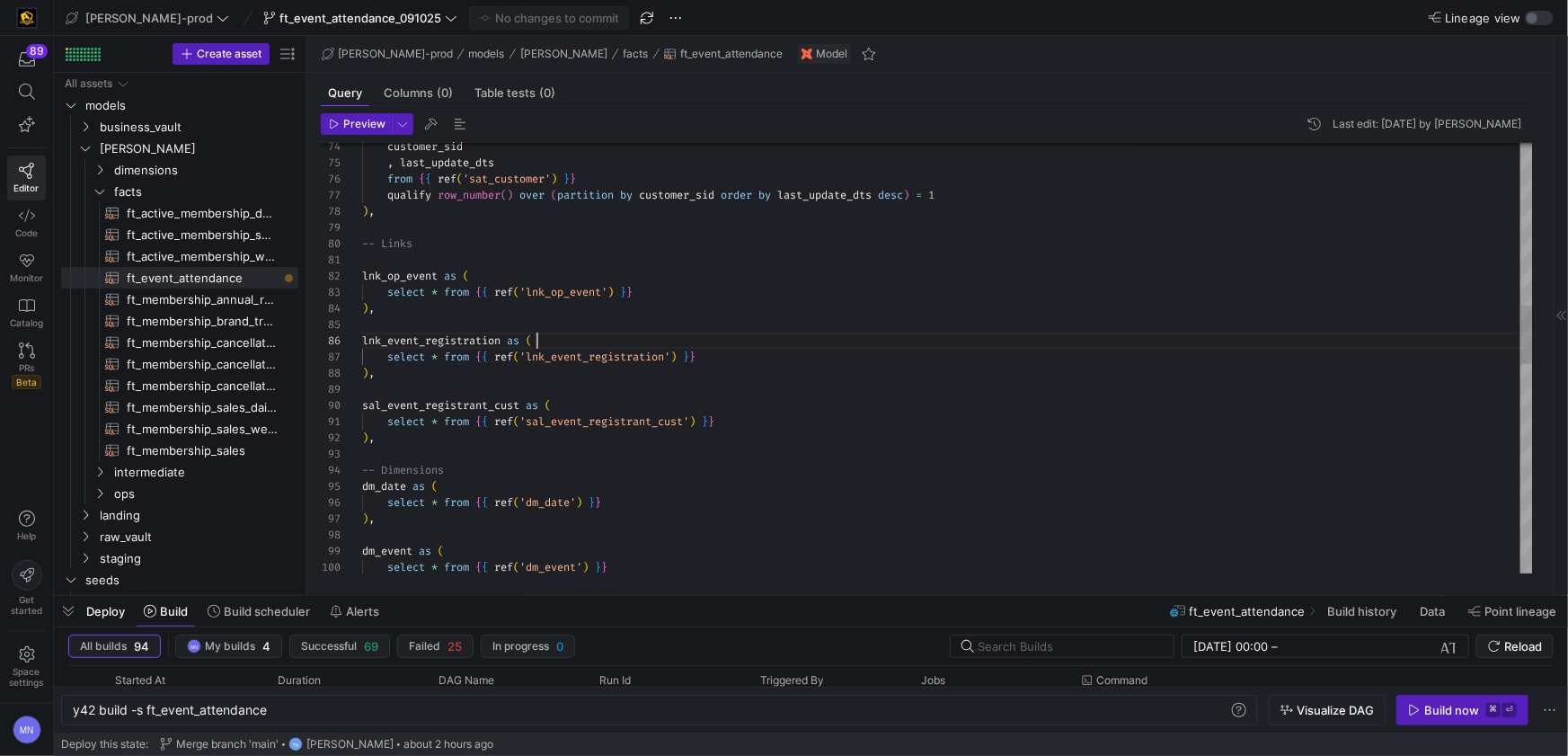
scroll to position [81, 175]
click at [778, 344] on div "lnk_event_registration as (" at bounding box center [947, 340] width 1171 height 16
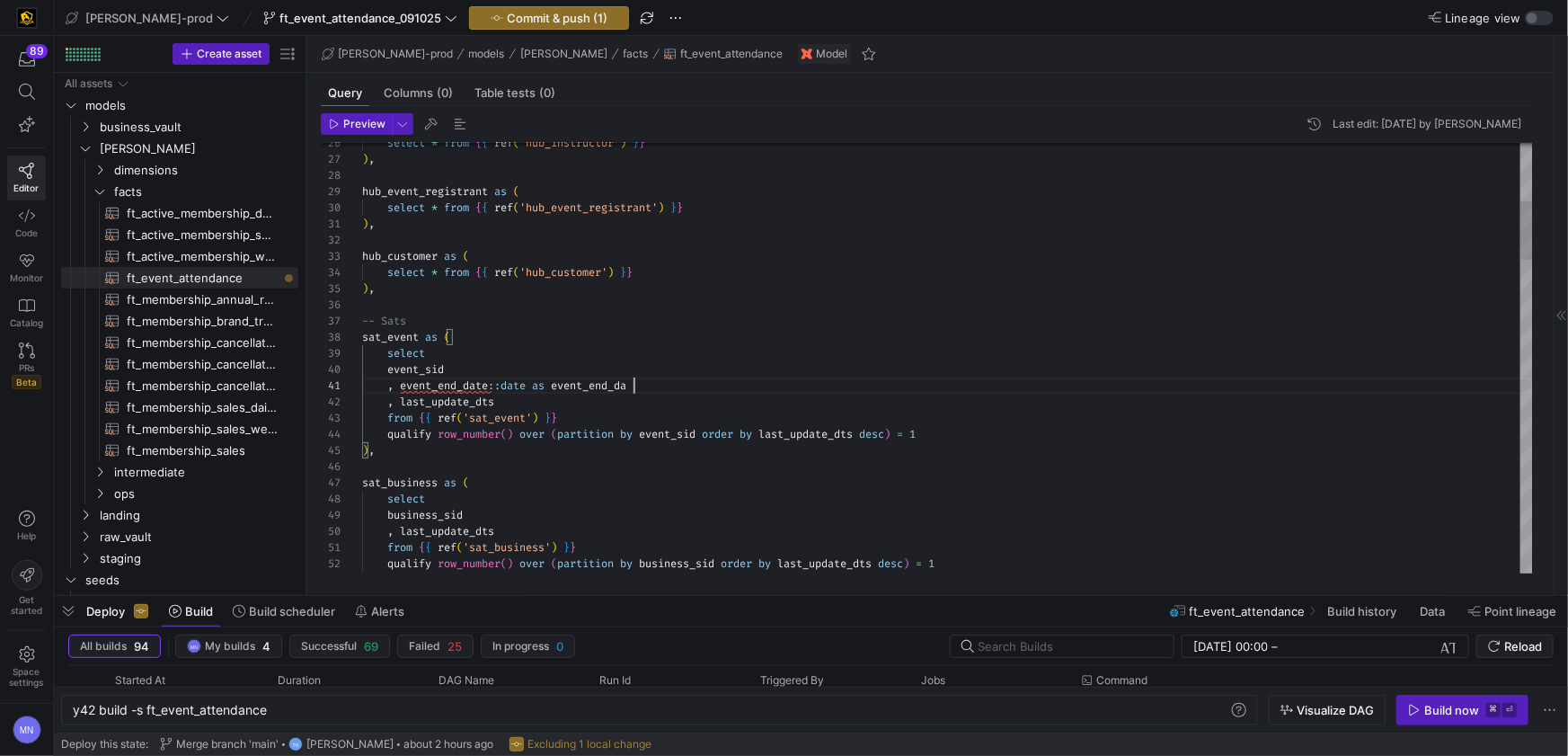
scroll to position [0, 284]
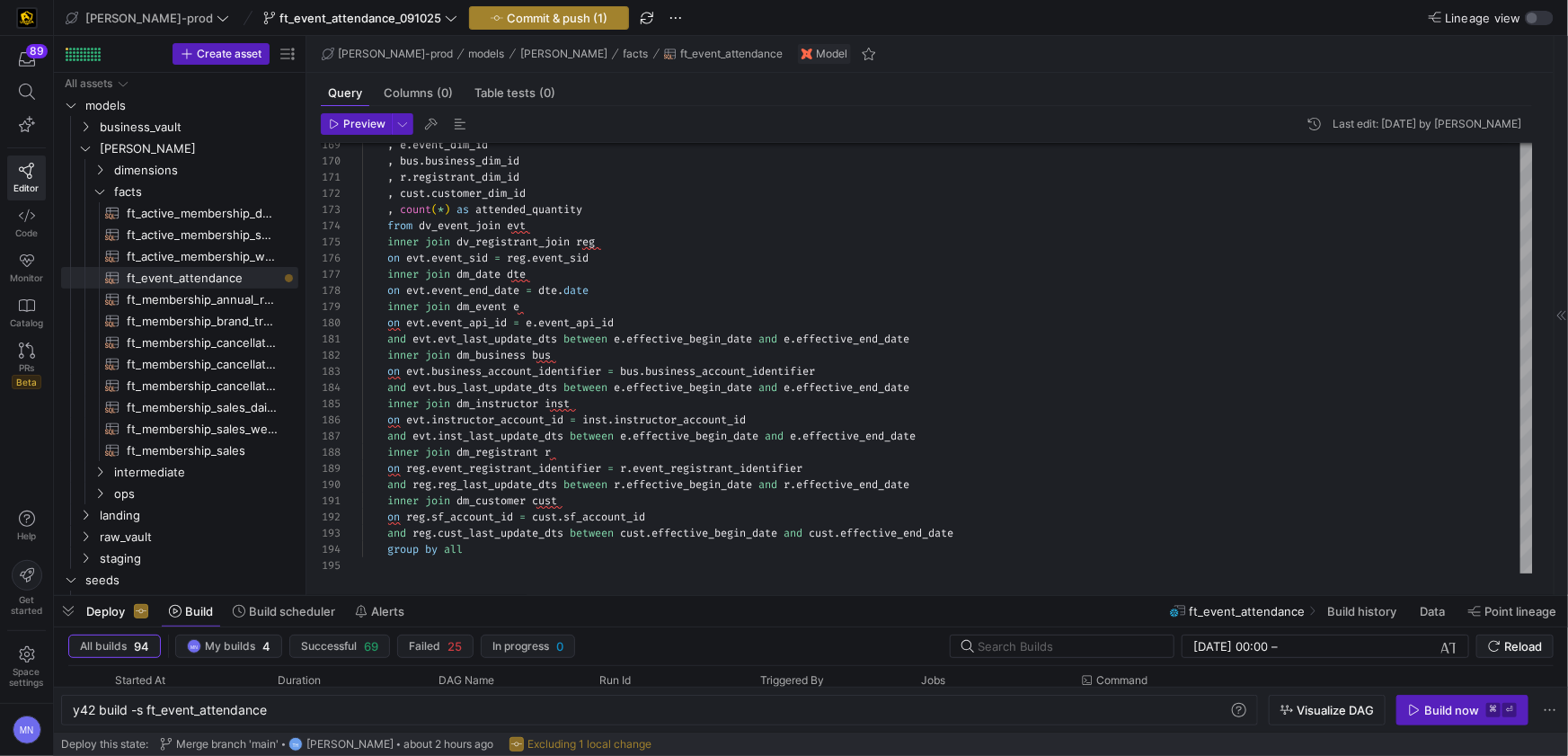
type textarea ", event_end_date::date as event_end_date , last_update_dts from {{ ref('sat_eve…"
click at [507, 17] on span "Commit & push (1)" at bounding box center [557, 17] width 100 height 14
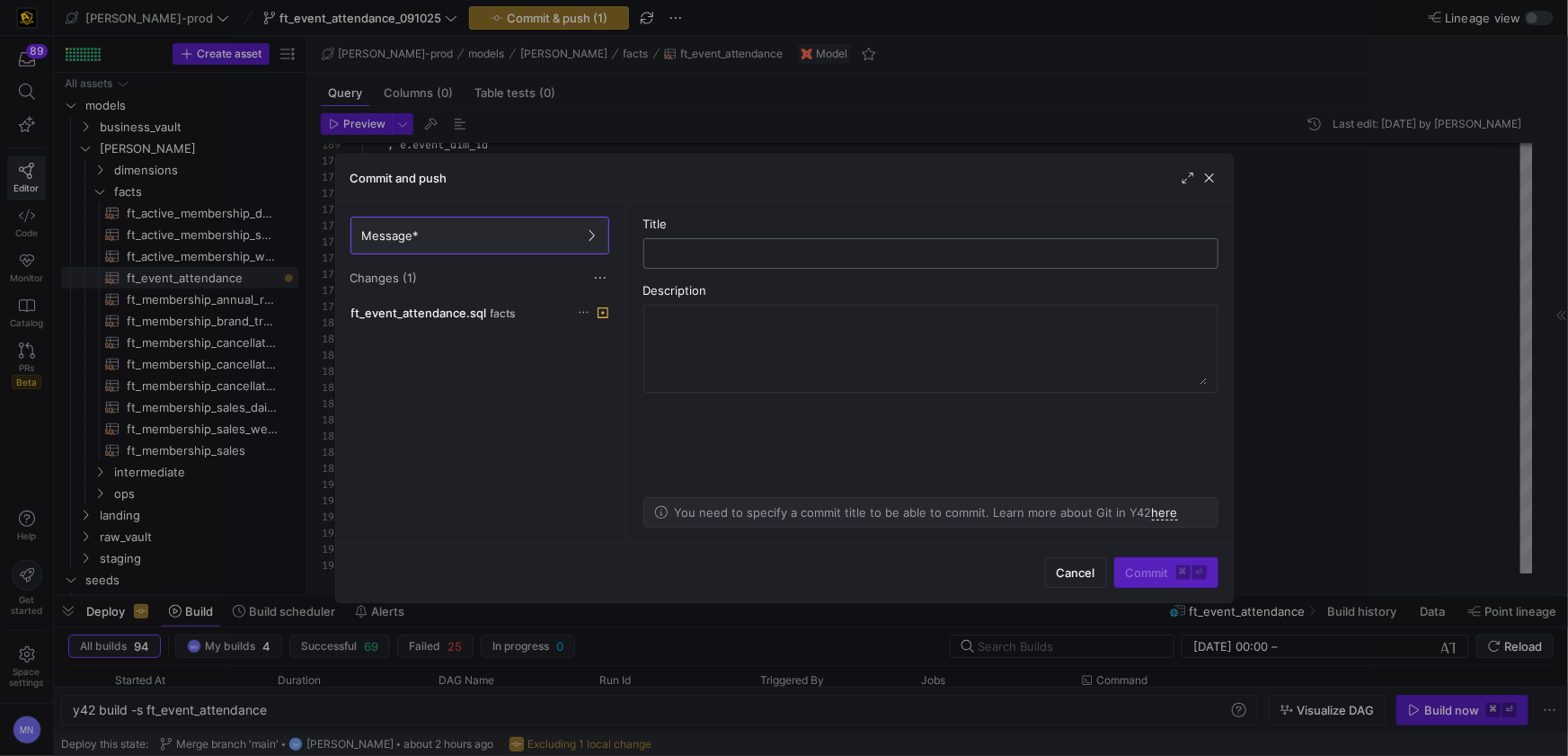
click at [690, 258] on input "text" at bounding box center [931, 253] width 545 height 14
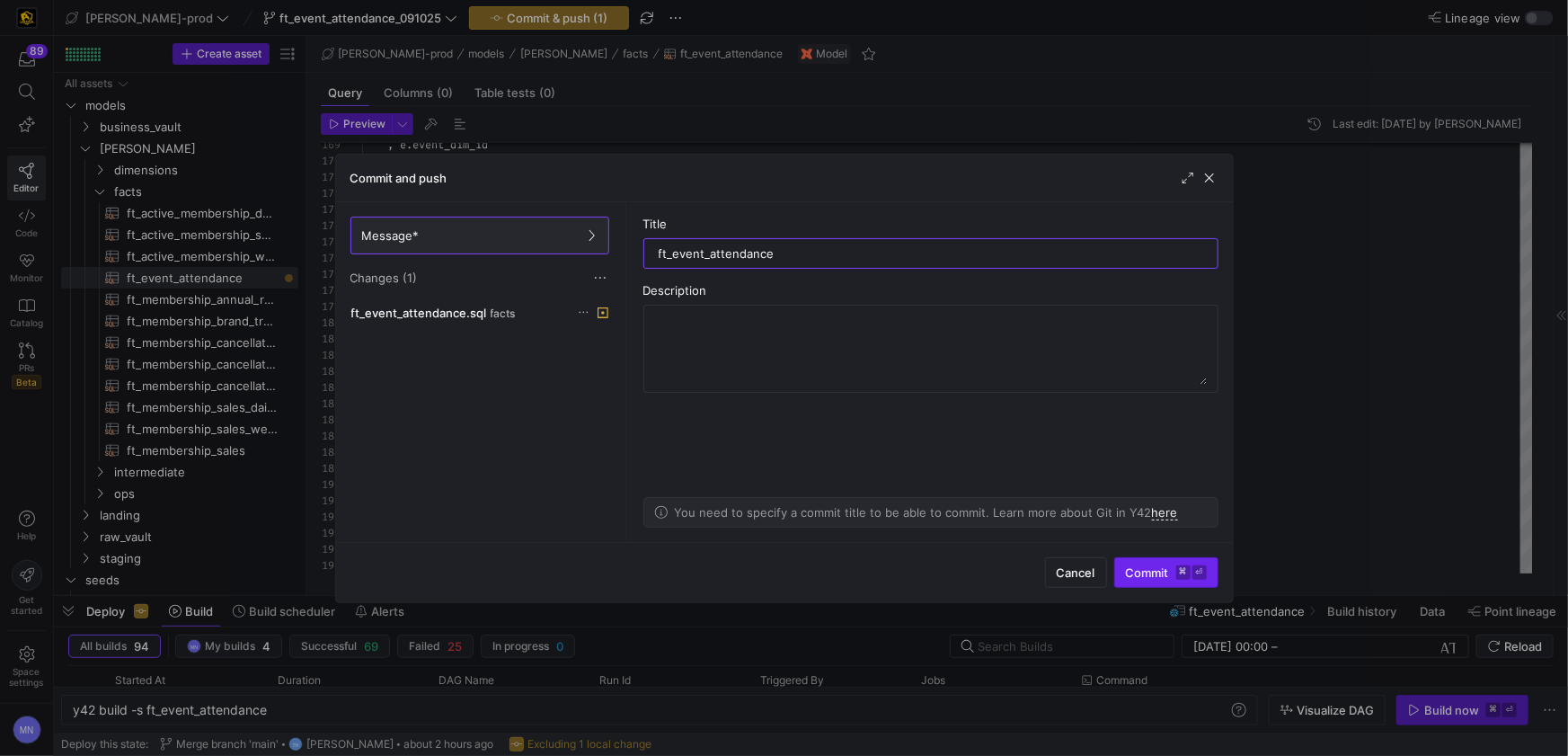
type input "ft_event_attendance"
click at [1146, 576] on span "Commit ⌘ ⏎" at bounding box center [1166, 572] width 81 height 14
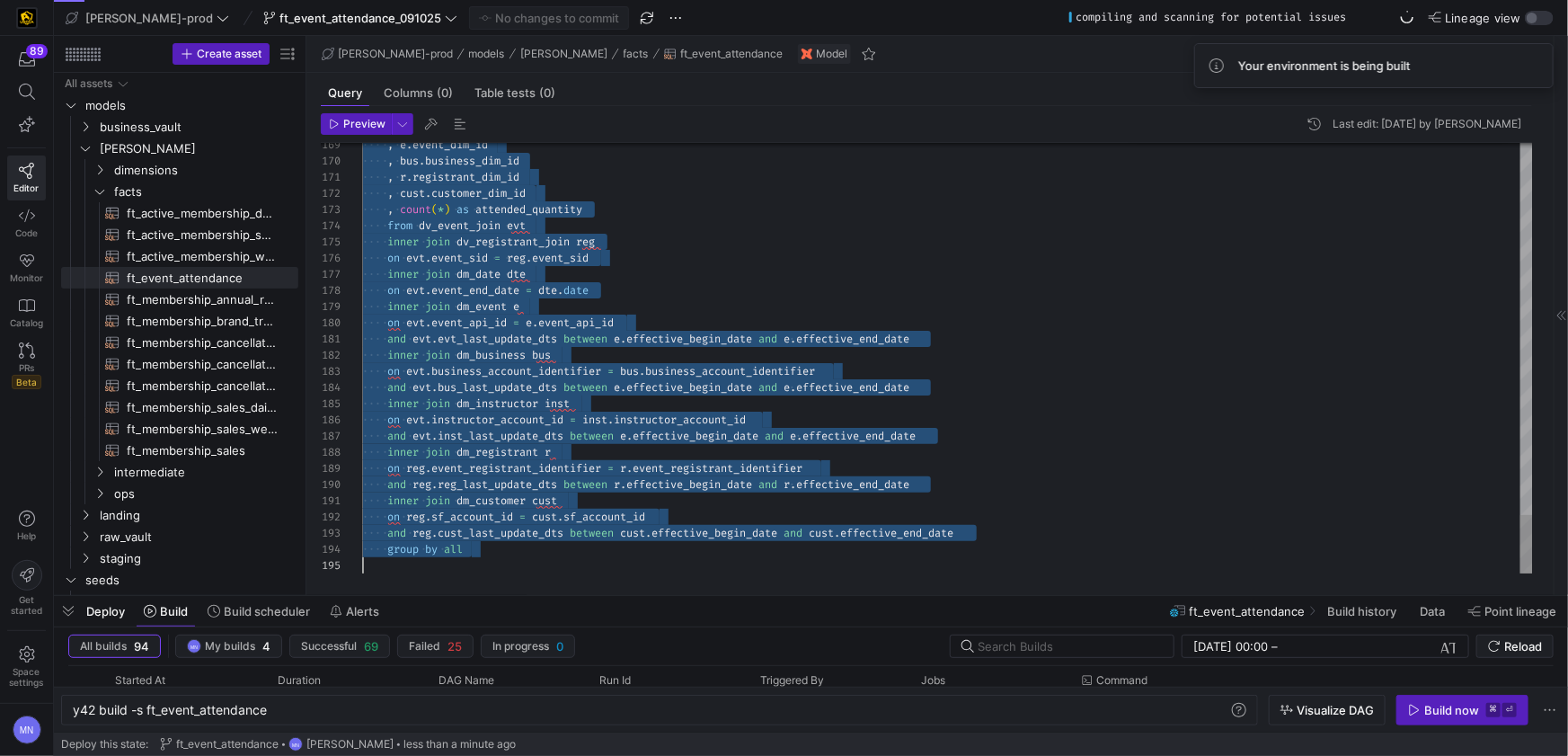
scroll to position [0, 0]
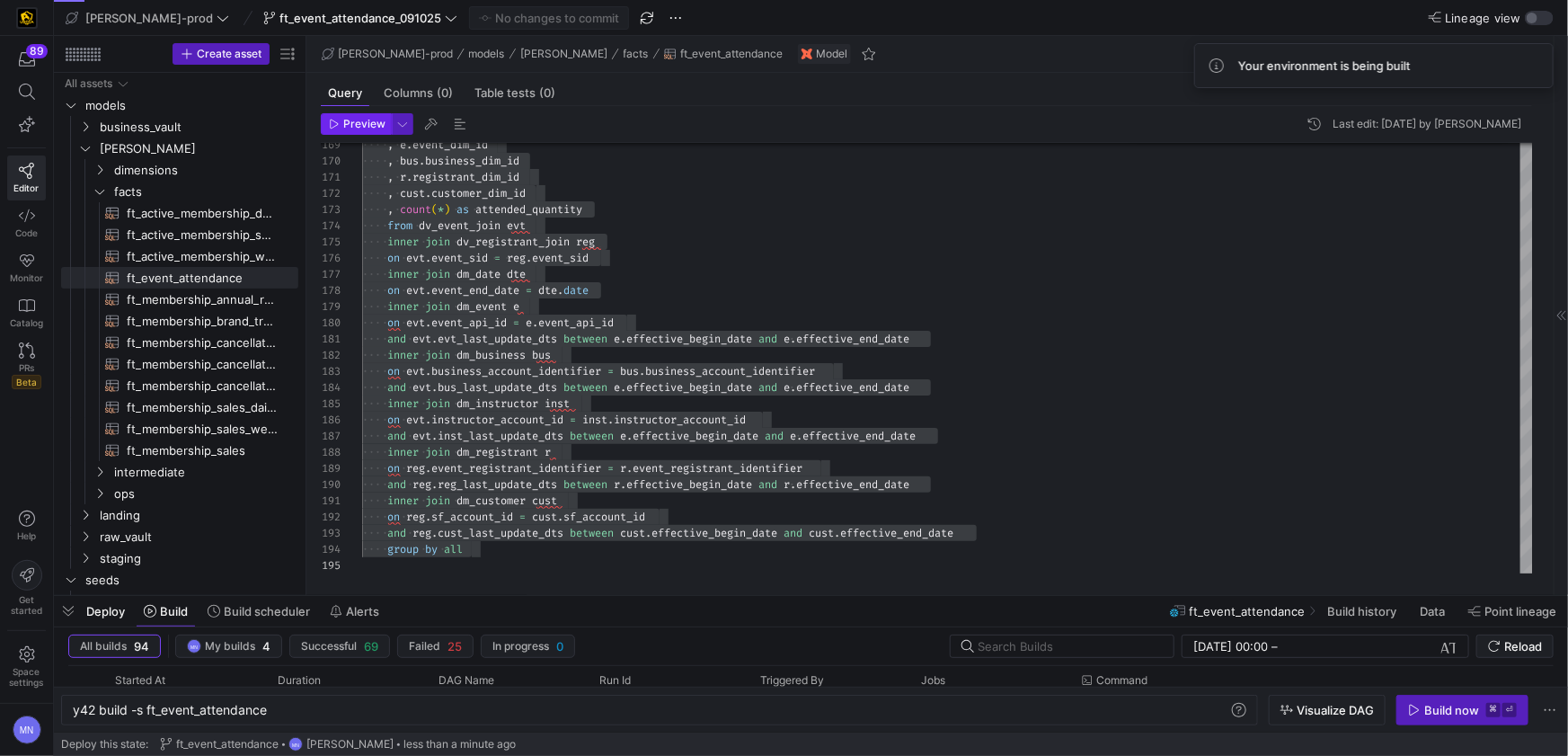
click at [367, 132] on span "button" at bounding box center [356, 124] width 70 height 19
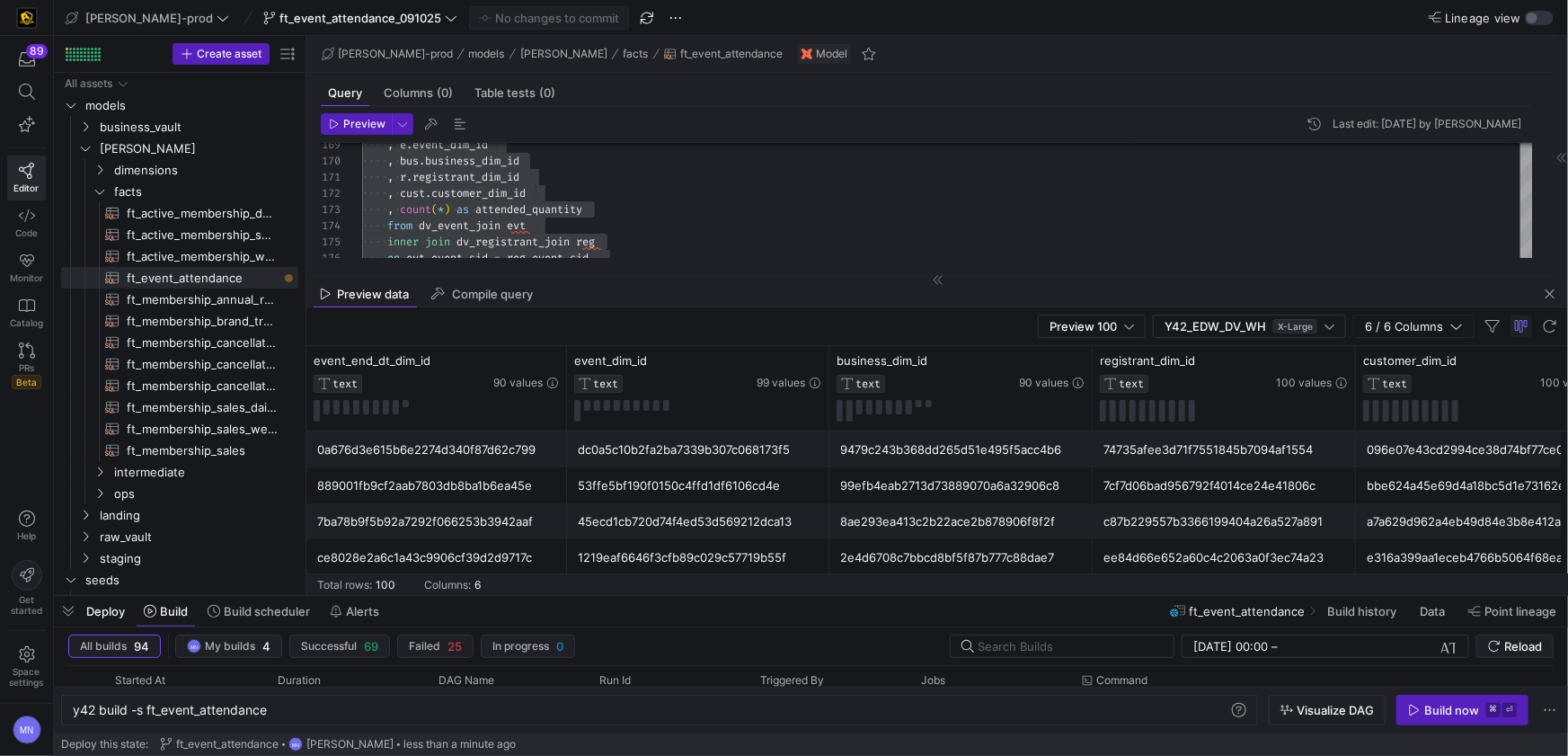
scroll to position [0, 238]
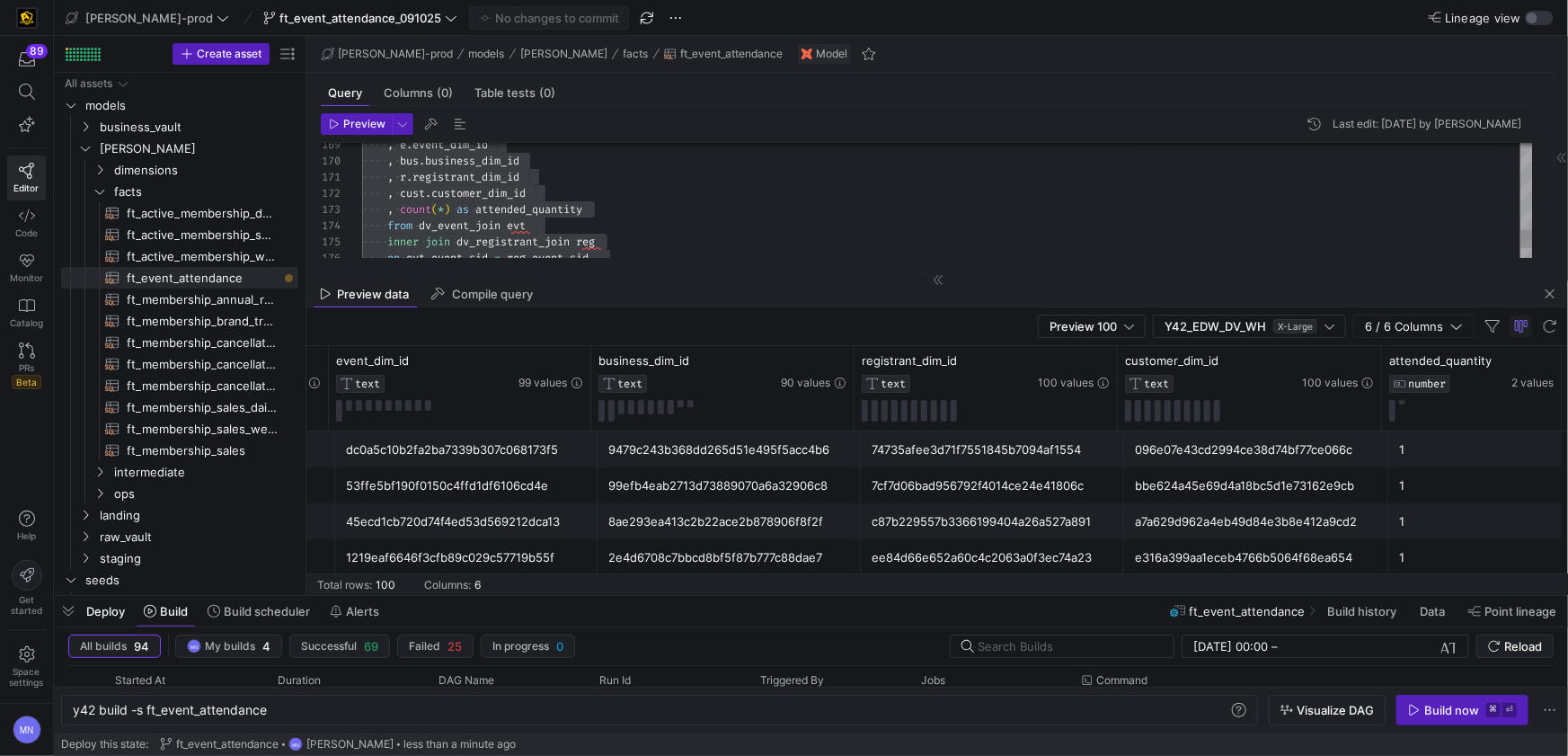
type textarea ", r.registrant_dim_id , cust.customer_dim_id , count(*) as attended_quantity fr…"
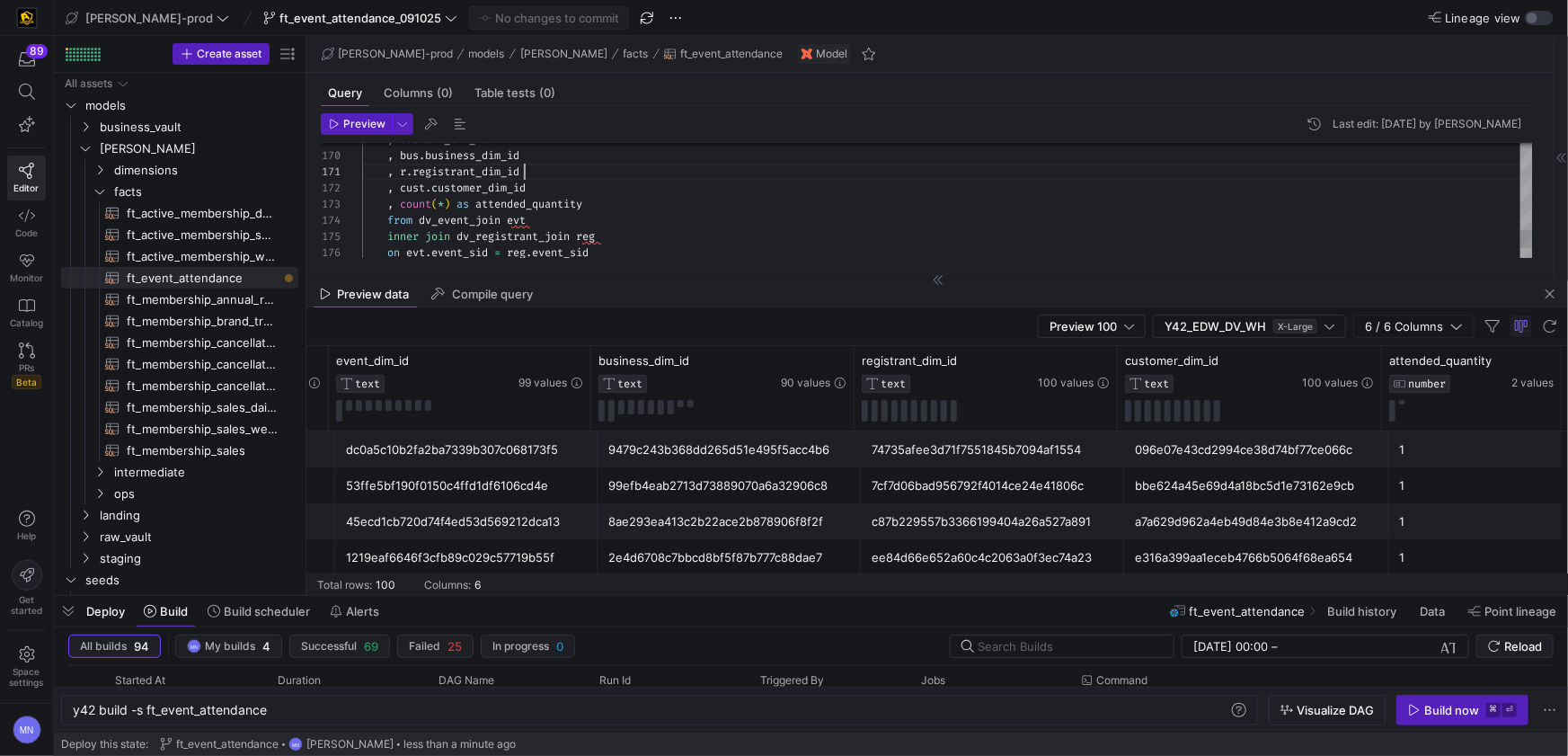
click at [558, 175] on div ", r . registrant_dim_id" at bounding box center [947, 171] width 1171 height 16
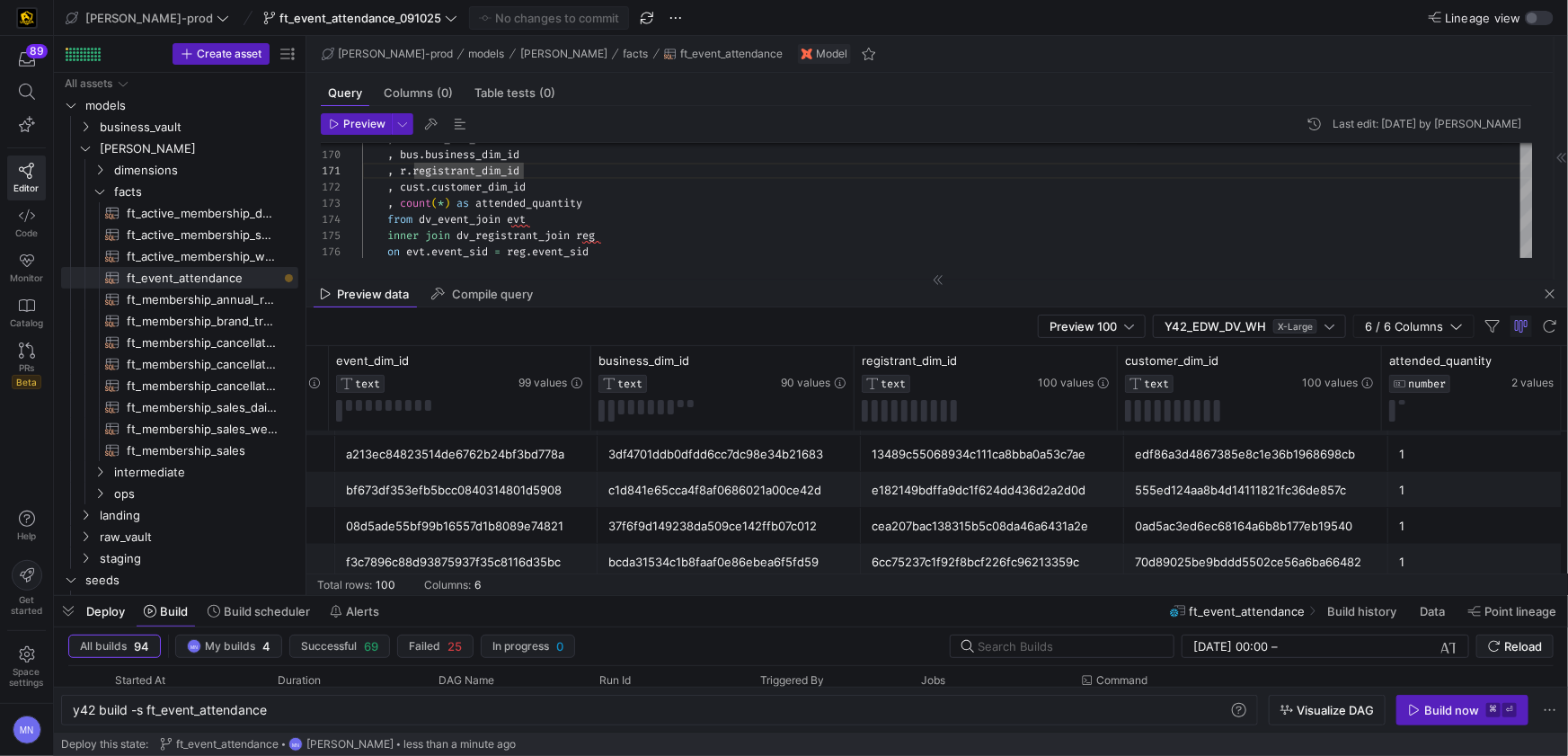
scroll to position [0, 0]
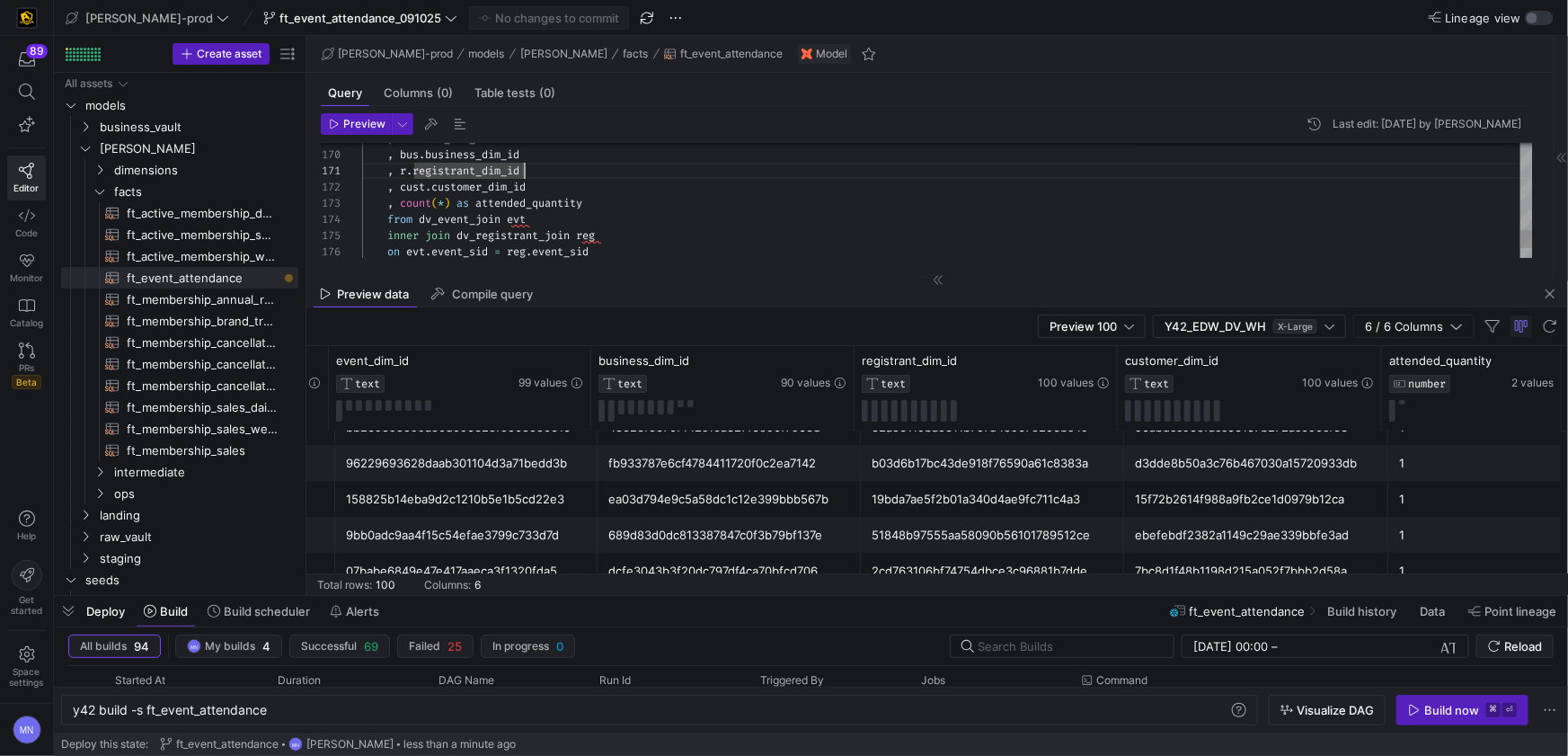
click at [672, 189] on div ", cust . customer_dim_id" at bounding box center [947, 186] width 1171 height 16
click at [1553, 294] on span "button" at bounding box center [1550, 294] width 21 height 21
